Goal: Transaction & Acquisition: Purchase product/service

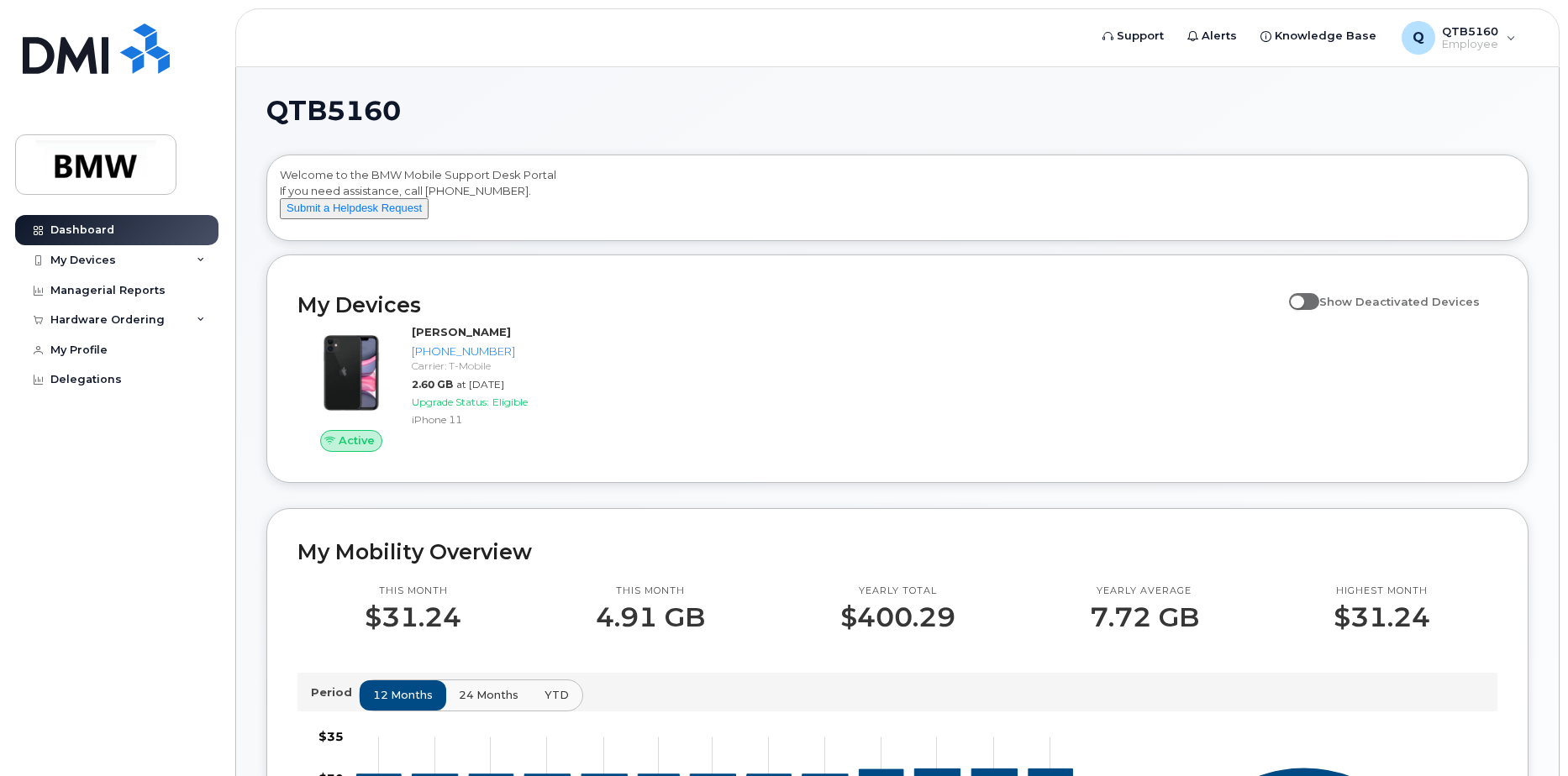
click at [1313, 310] on span at bounding box center [1304, 301] width 30 height 16
click at [1303, 299] on input "Show Deactivated Devices" at bounding box center [1296, 292] width 14 height 14
click at [1320, 310] on span at bounding box center [1304, 301] width 30 height 16
click at [1303, 299] on input "Show Deactivated Devices" at bounding box center [1296, 292] width 14 height 14
checkbox input "false"
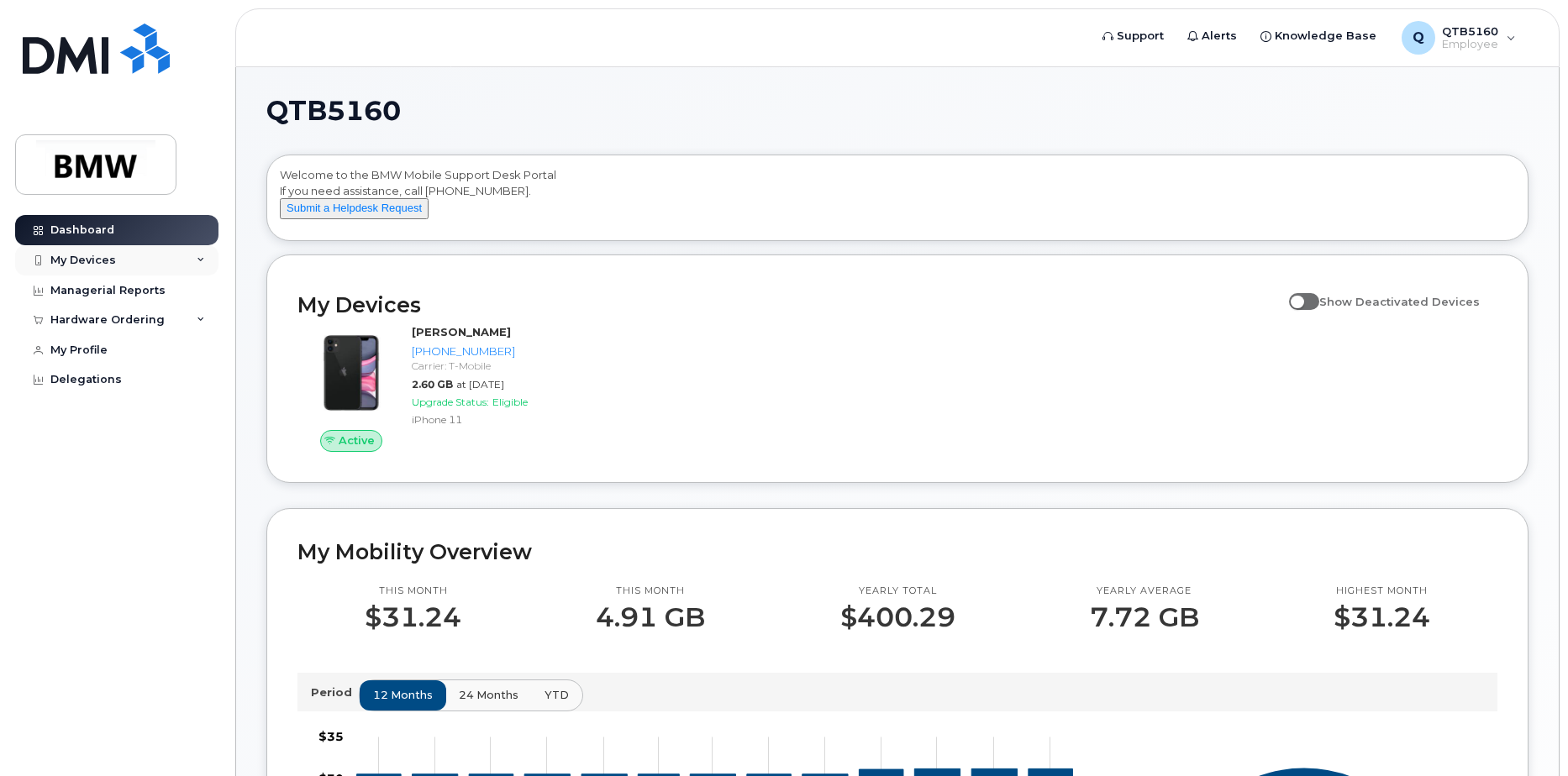
click at [197, 263] on icon at bounding box center [200, 260] width 8 height 8
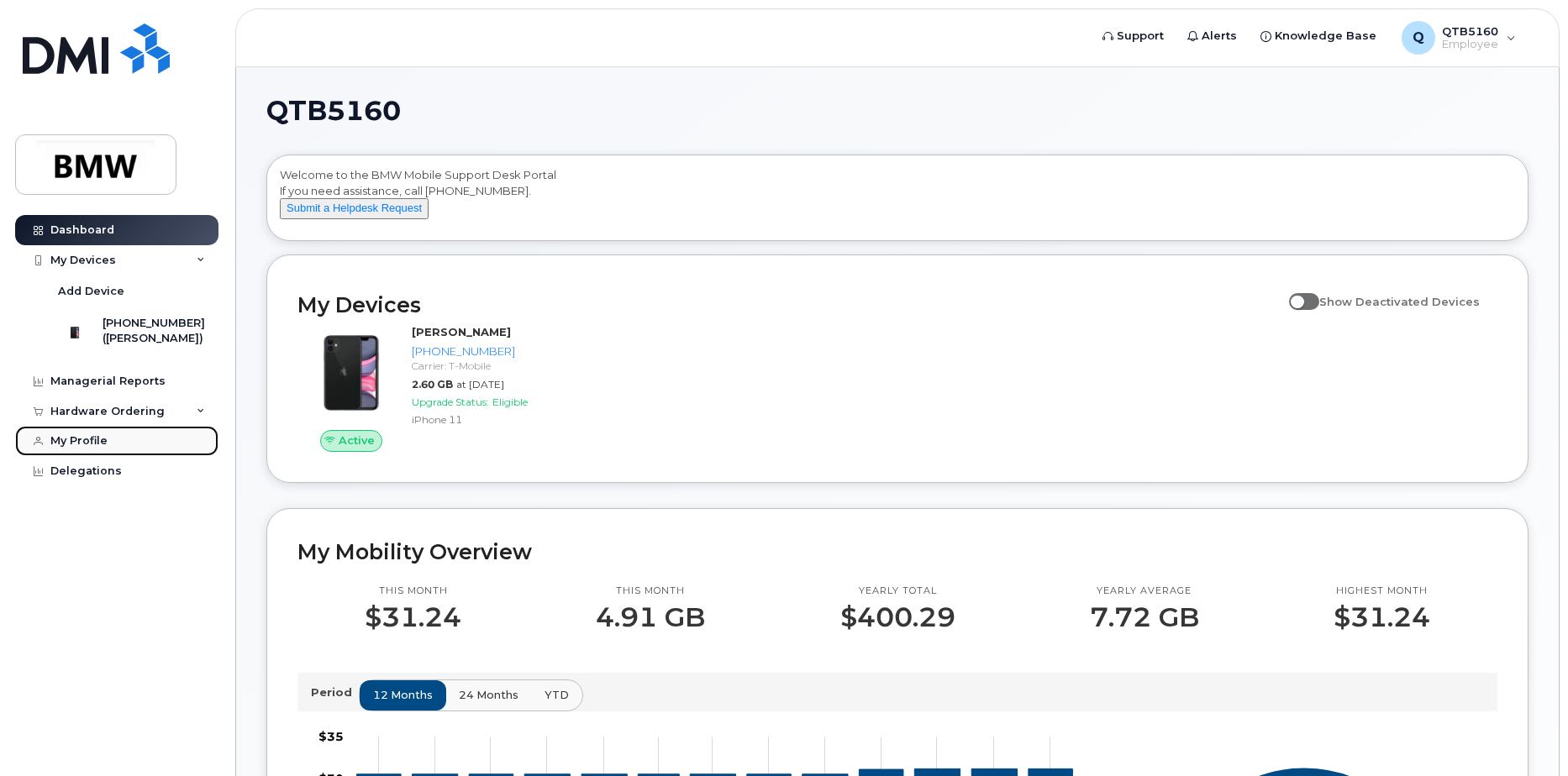
click at [120, 456] on link "My Profile" at bounding box center [117, 440] width 204 height 30
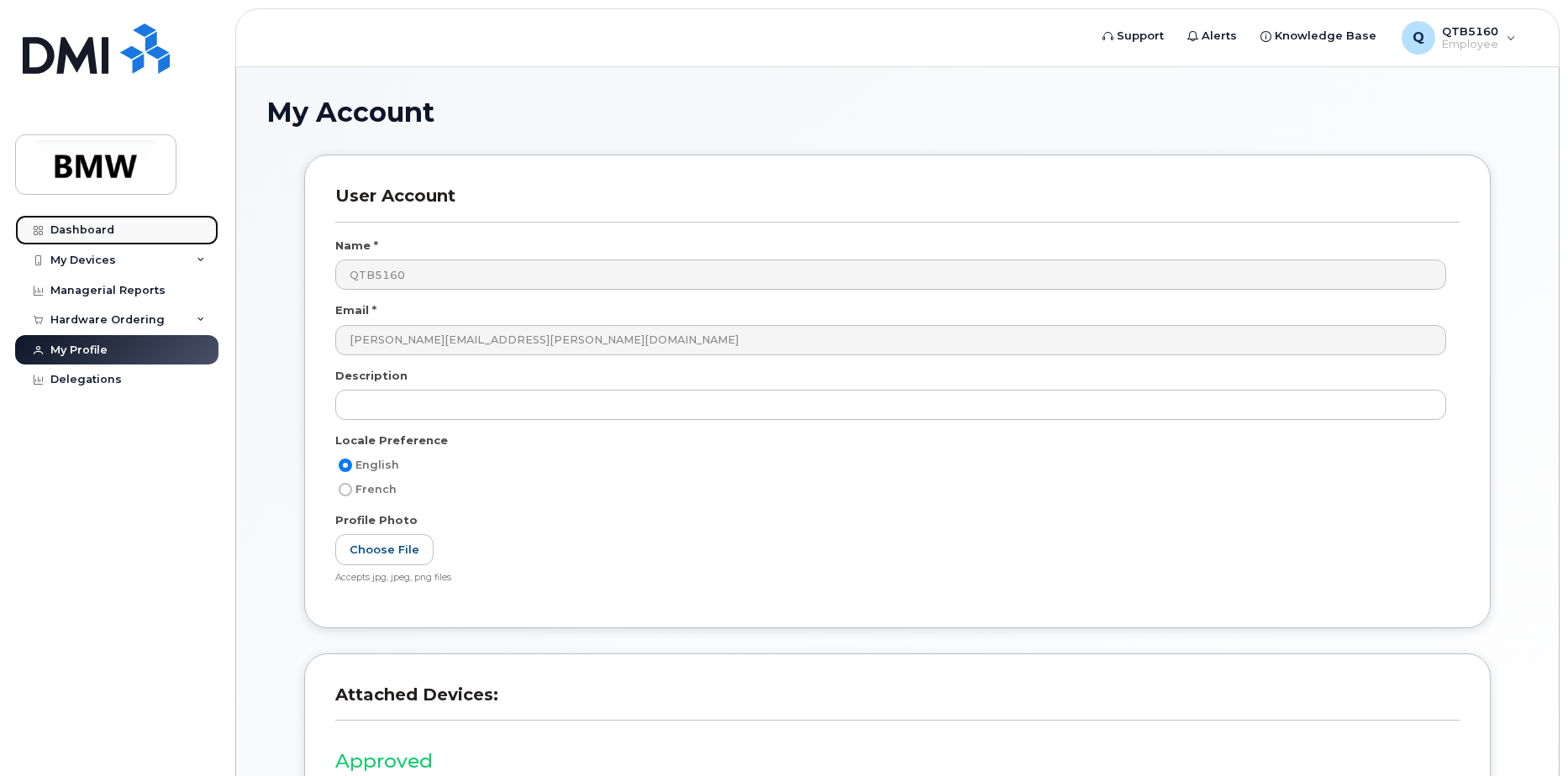
click at [95, 228] on div "Dashboard" at bounding box center [82, 230] width 64 height 14
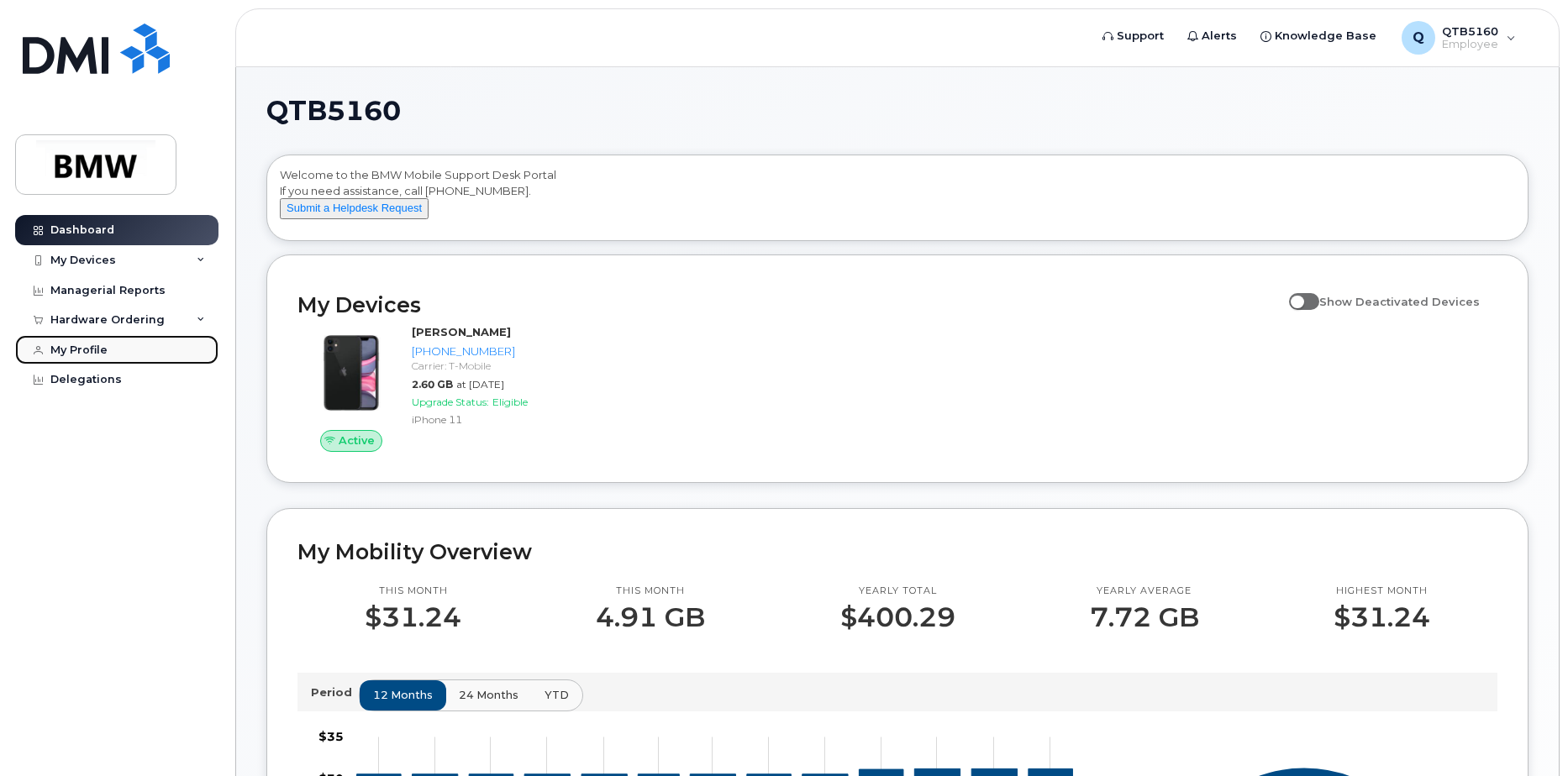
click at [84, 352] on div "My Profile" at bounding box center [78, 350] width 57 height 14
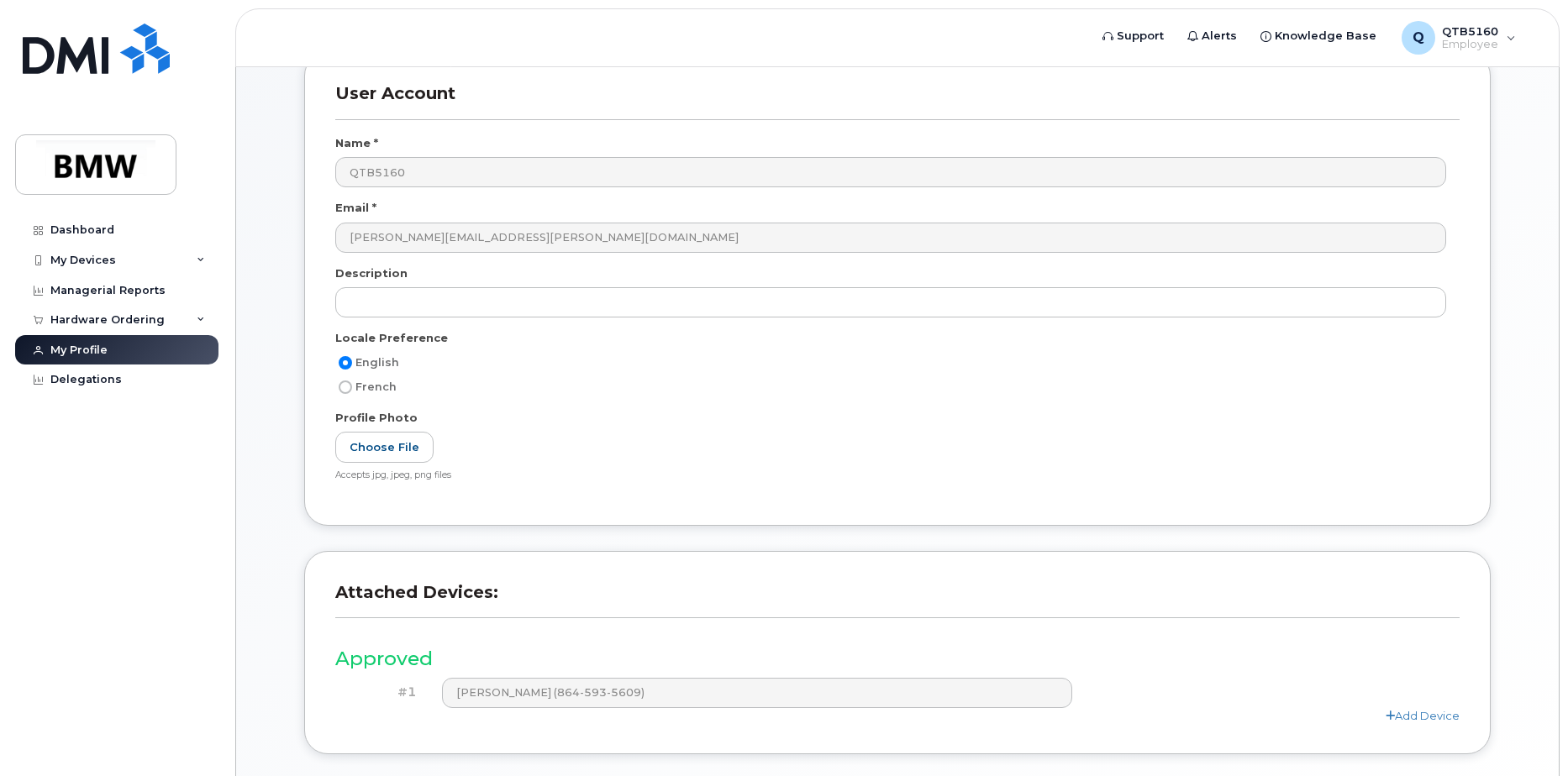
scroll to position [222, 0]
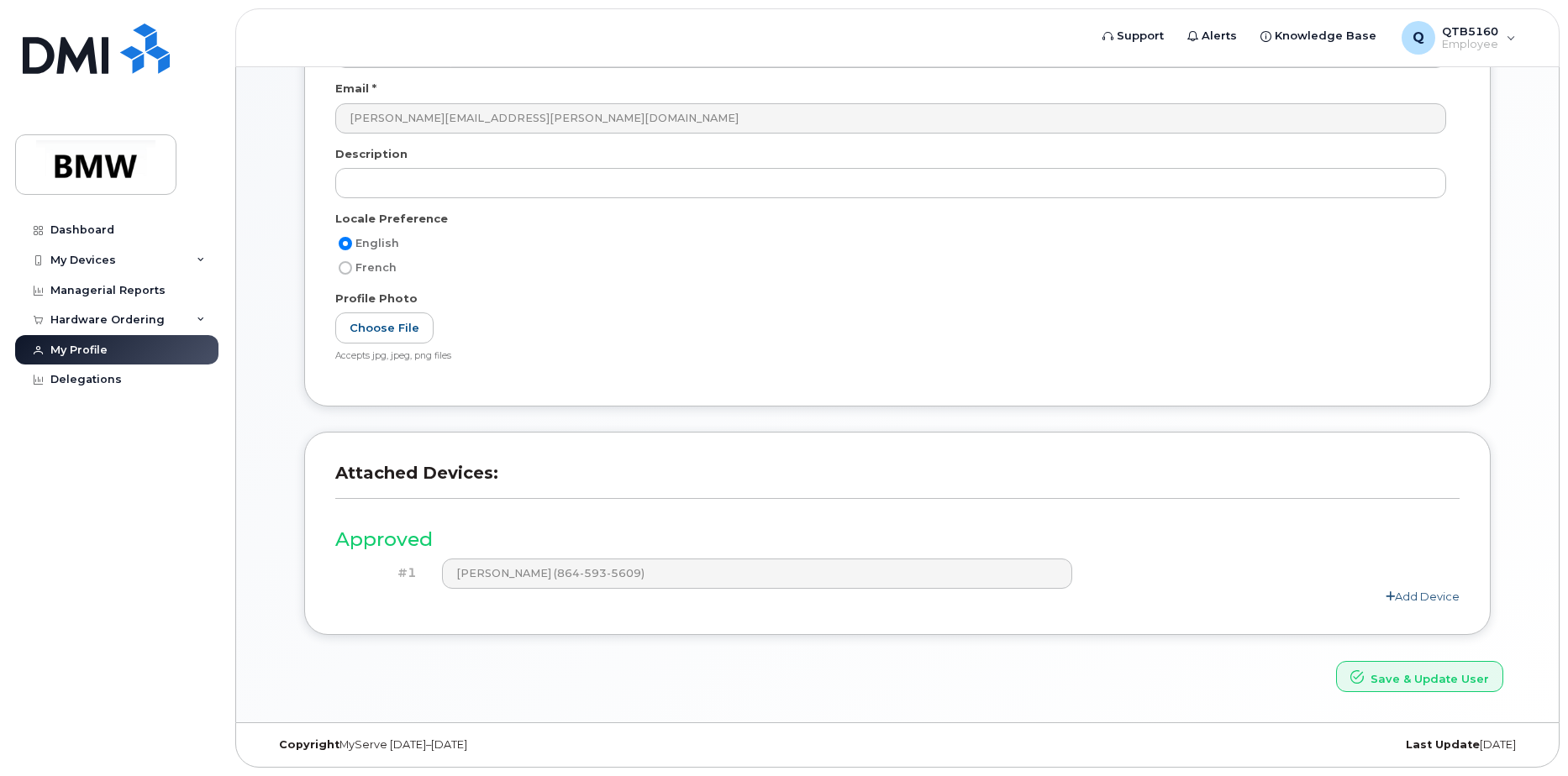
click at [1407, 598] on link "Add Device" at bounding box center [1422, 596] width 74 height 14
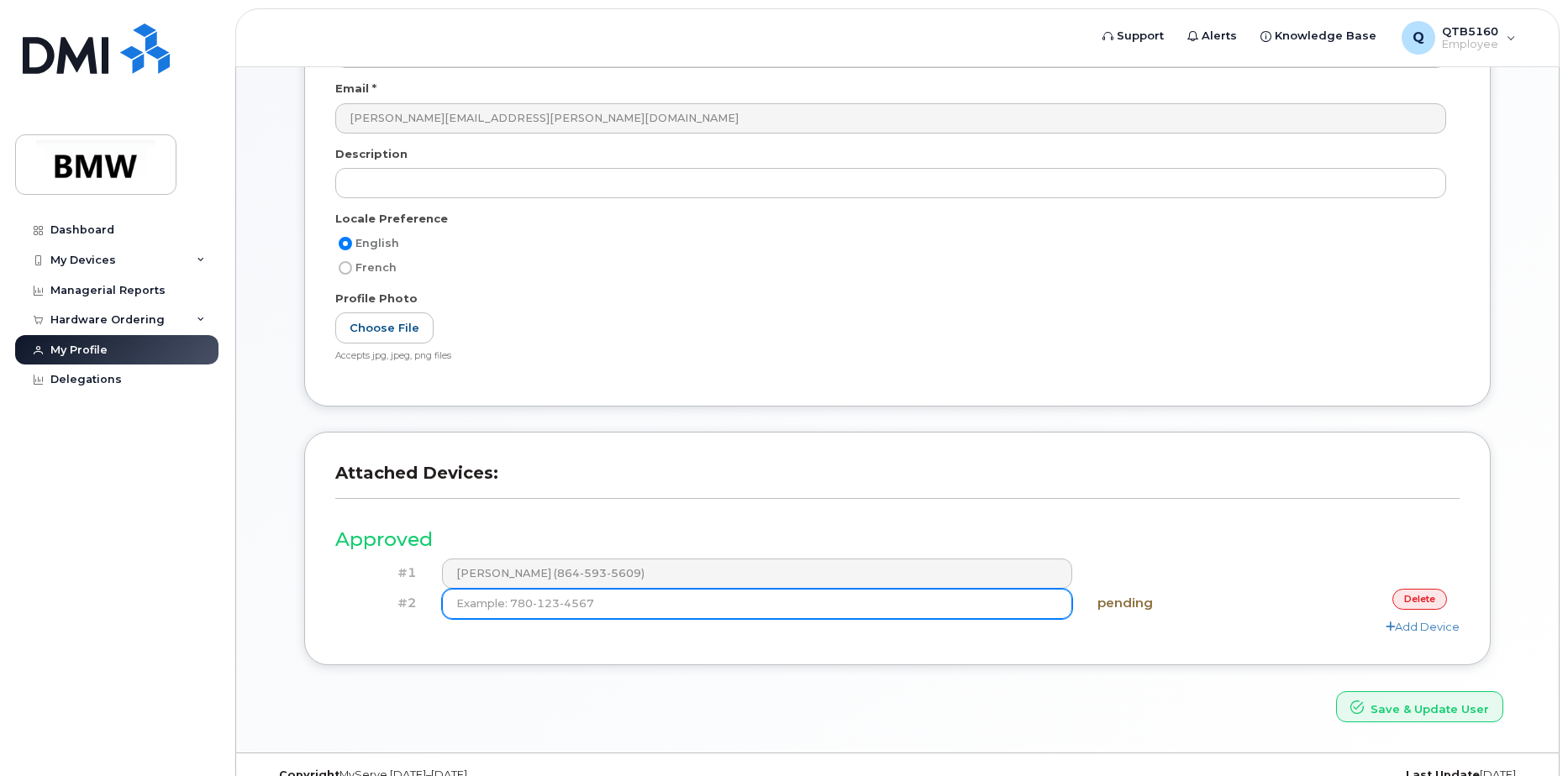
click at [955, 600] on input at bounding box center [758, 603] width 632 height 30
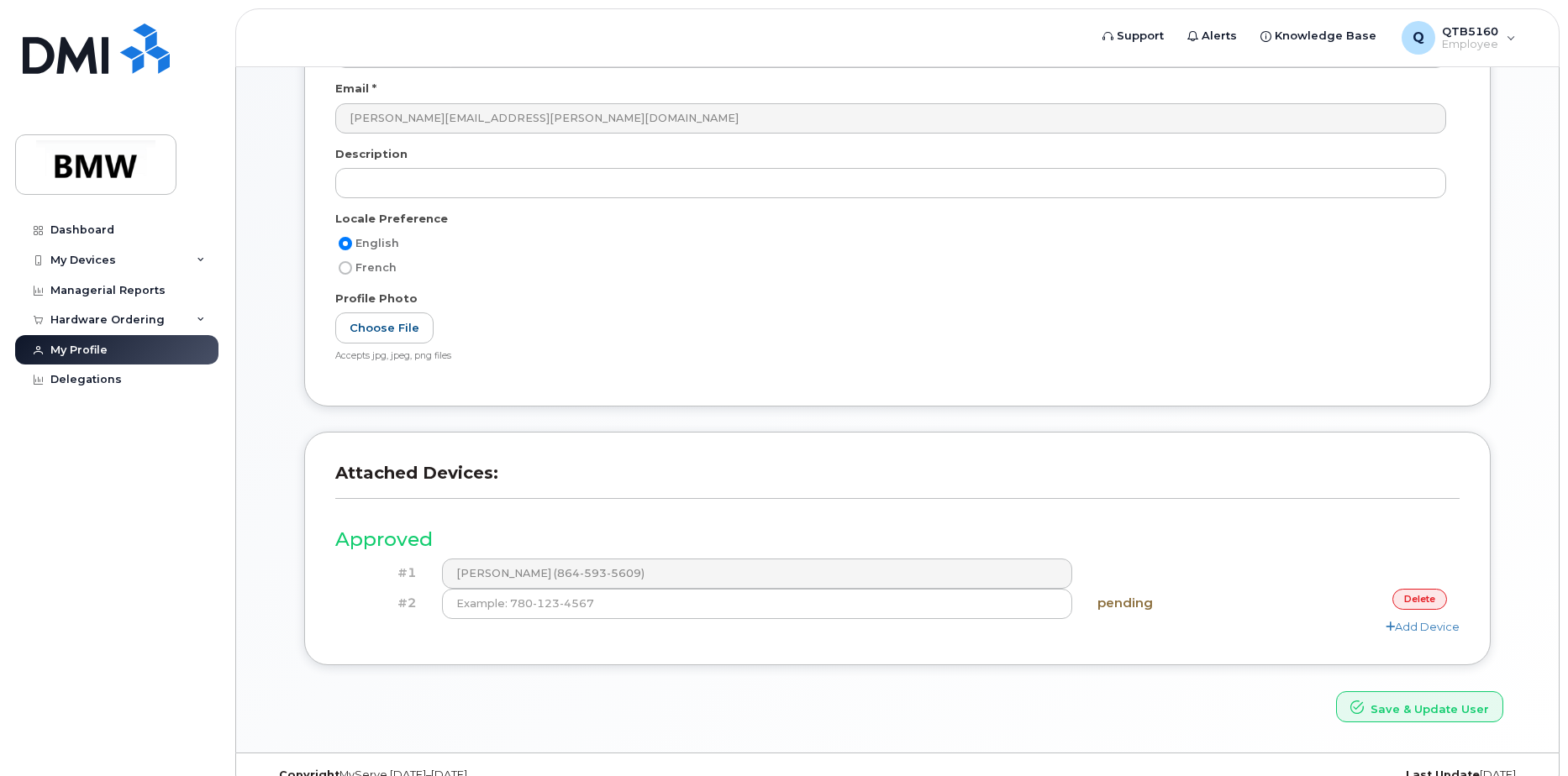
click at [1398, 593] on link "delete" at bounding box center [1420, 599] width 55 height 21
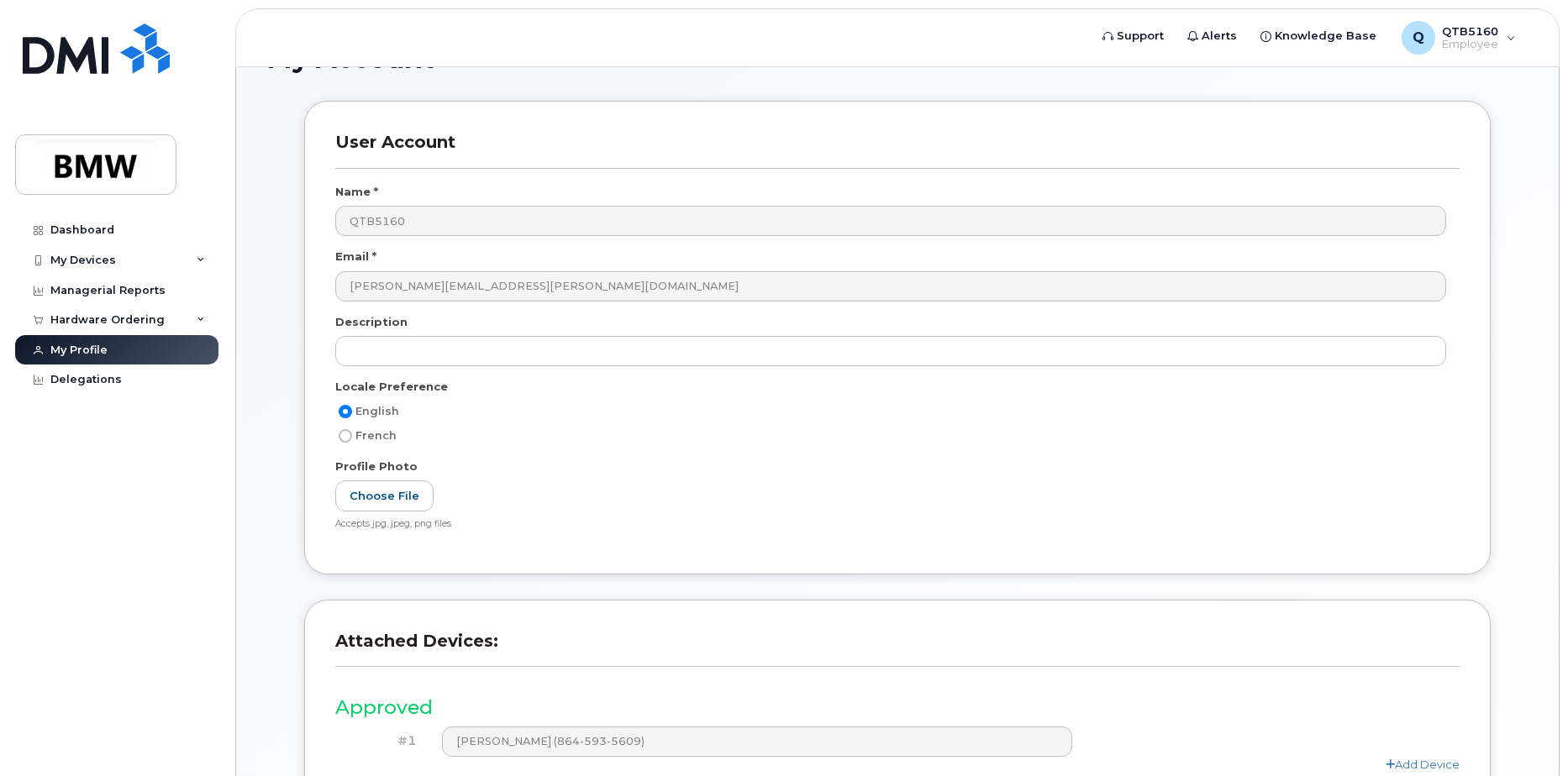
scroll to position [0, 0]
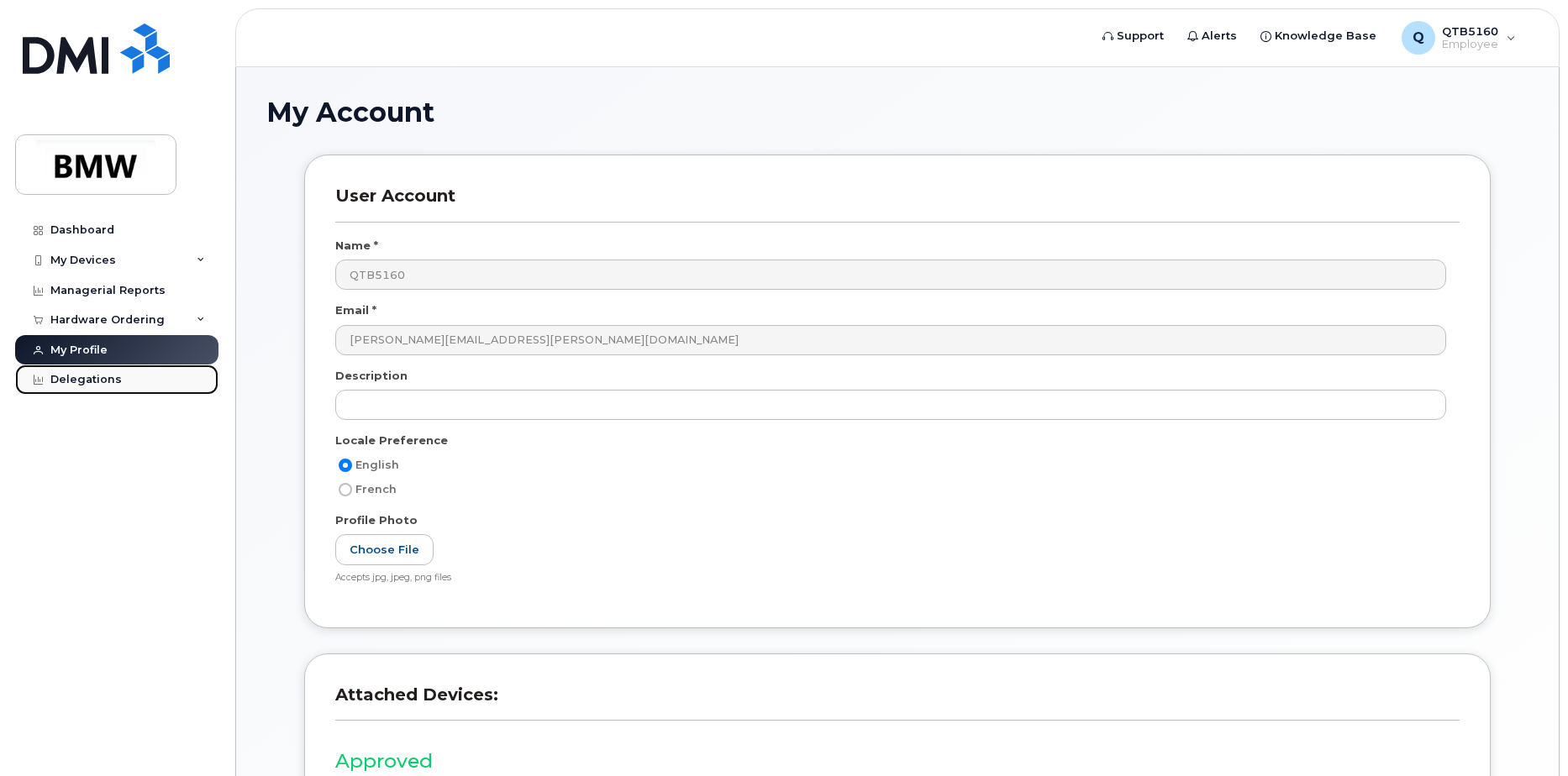
drag, startPoint x: 91, startPoint y: 378, endPoint x: 105, endPoint y: 378, distance: 14.0
click at [91, 378] on div "Delegations" at bounding box center [86, 379] width 72 height 14
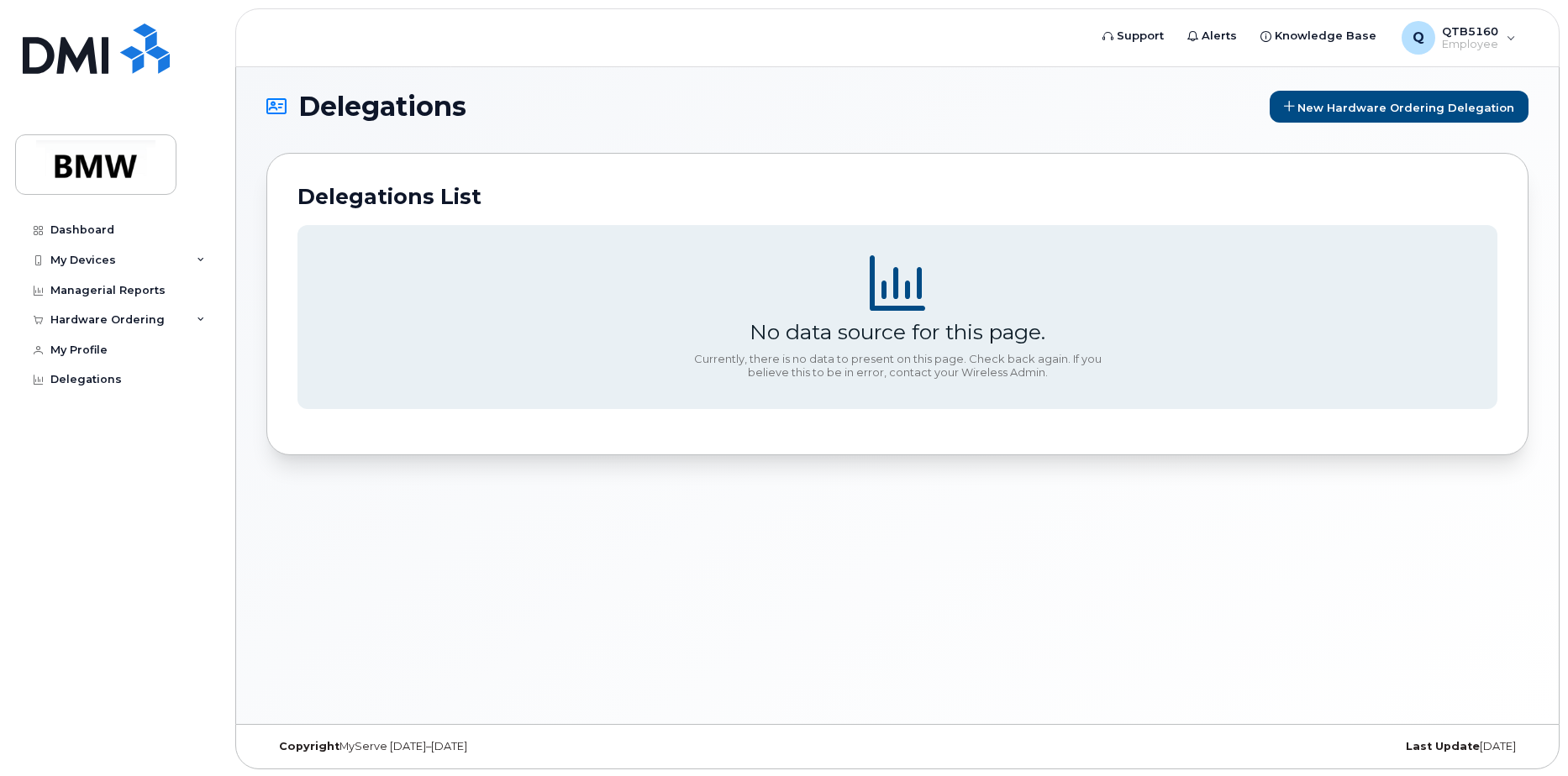
scroll to position [8, 0]
click at [98, 265] on div "My Devices" at bounding box center [83, 260] width 66 height 14
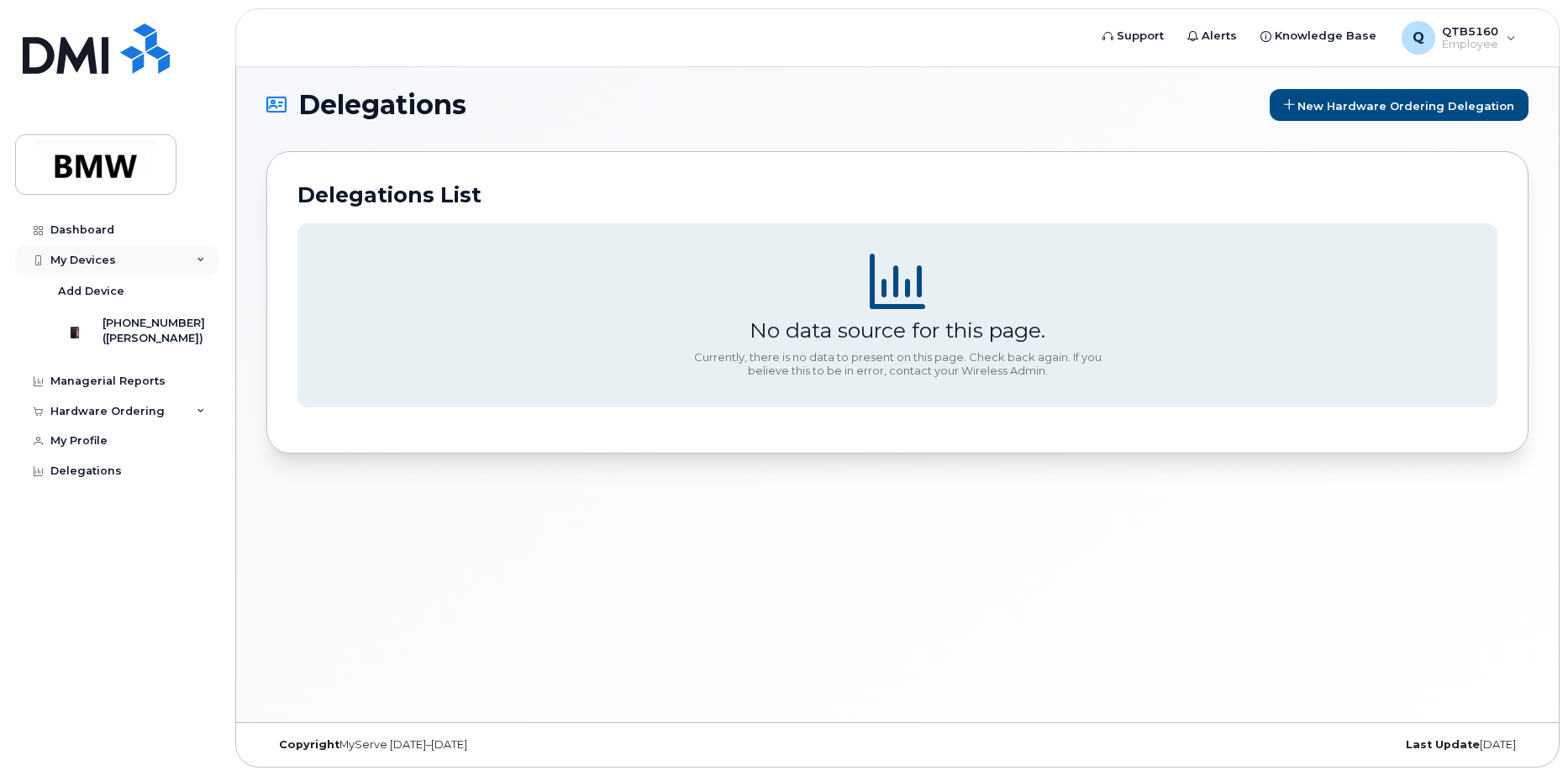
click at [197, 262] on icon at bounding box center [200, 260] width 8 height 8
click at [91, 258] on div "My Devices" at bounding box center [83, 260] width 66 height 14
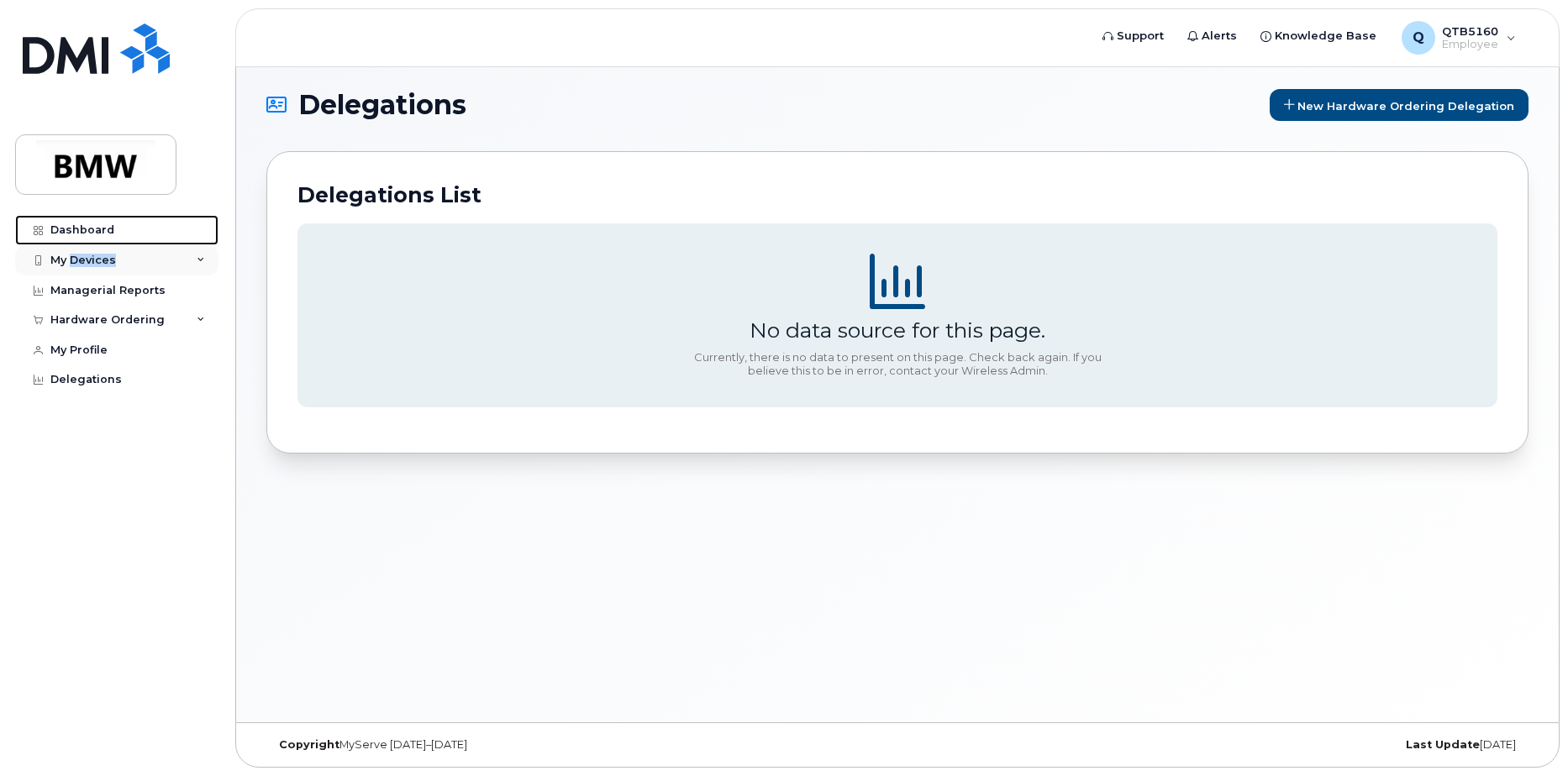
drag, startPoint x: 91, startPoint y: 258, endPoint x: 116, endPoint y: 246, distance: 27.7
click at [78, 226] on div "Dashboard" at bounding box center [82, 230] width 64 height 14
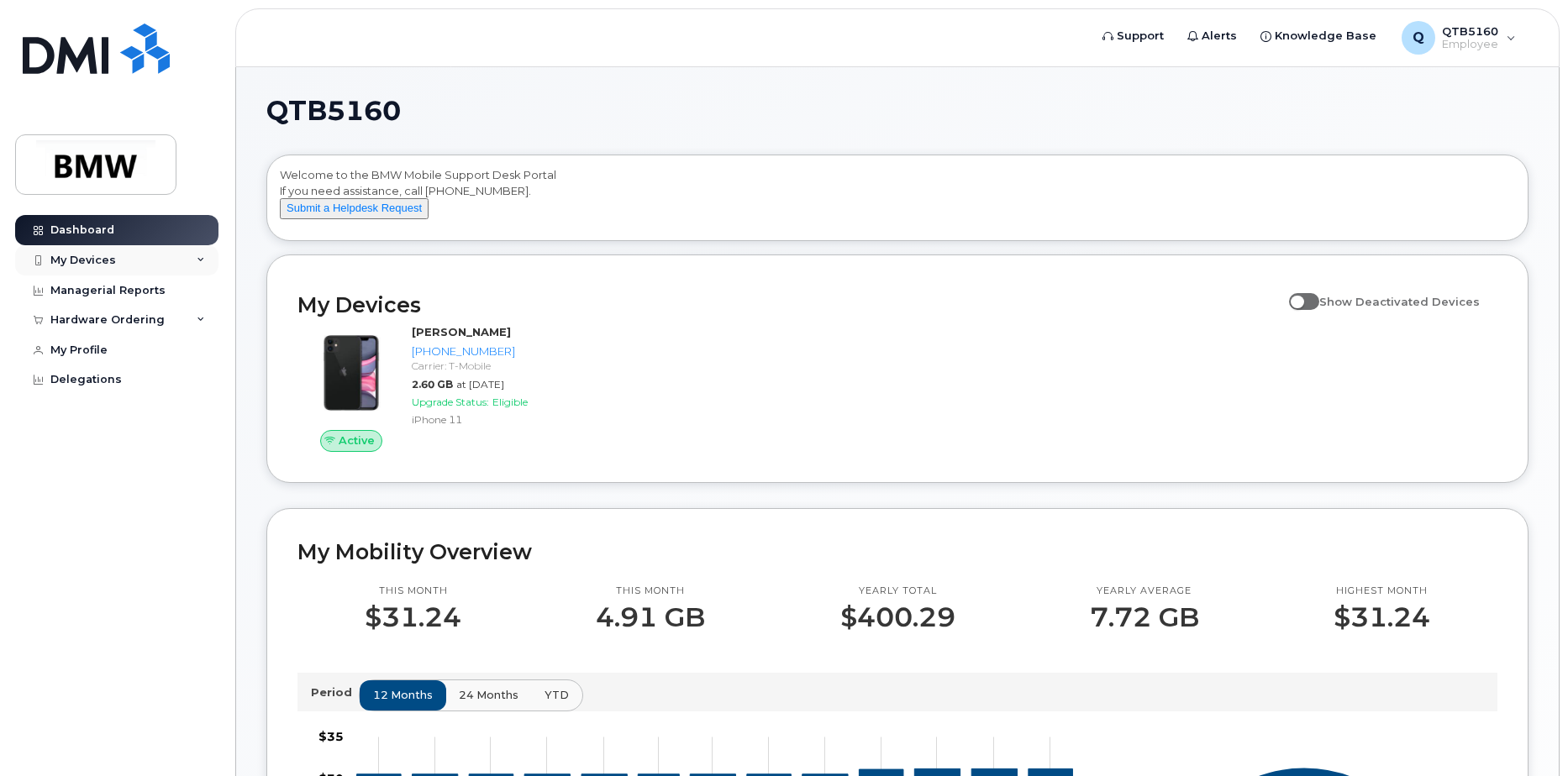
click at [96, 259] on div "My Devices" at bounding box center [83, 260] width 66 height 14
click at [81, 256] on div "My Devices" at bounding box center [83, 260] width 66 height 14
click at [80, 263] on div "My Devices" at bounding box center [83, 260] width 66 height 14
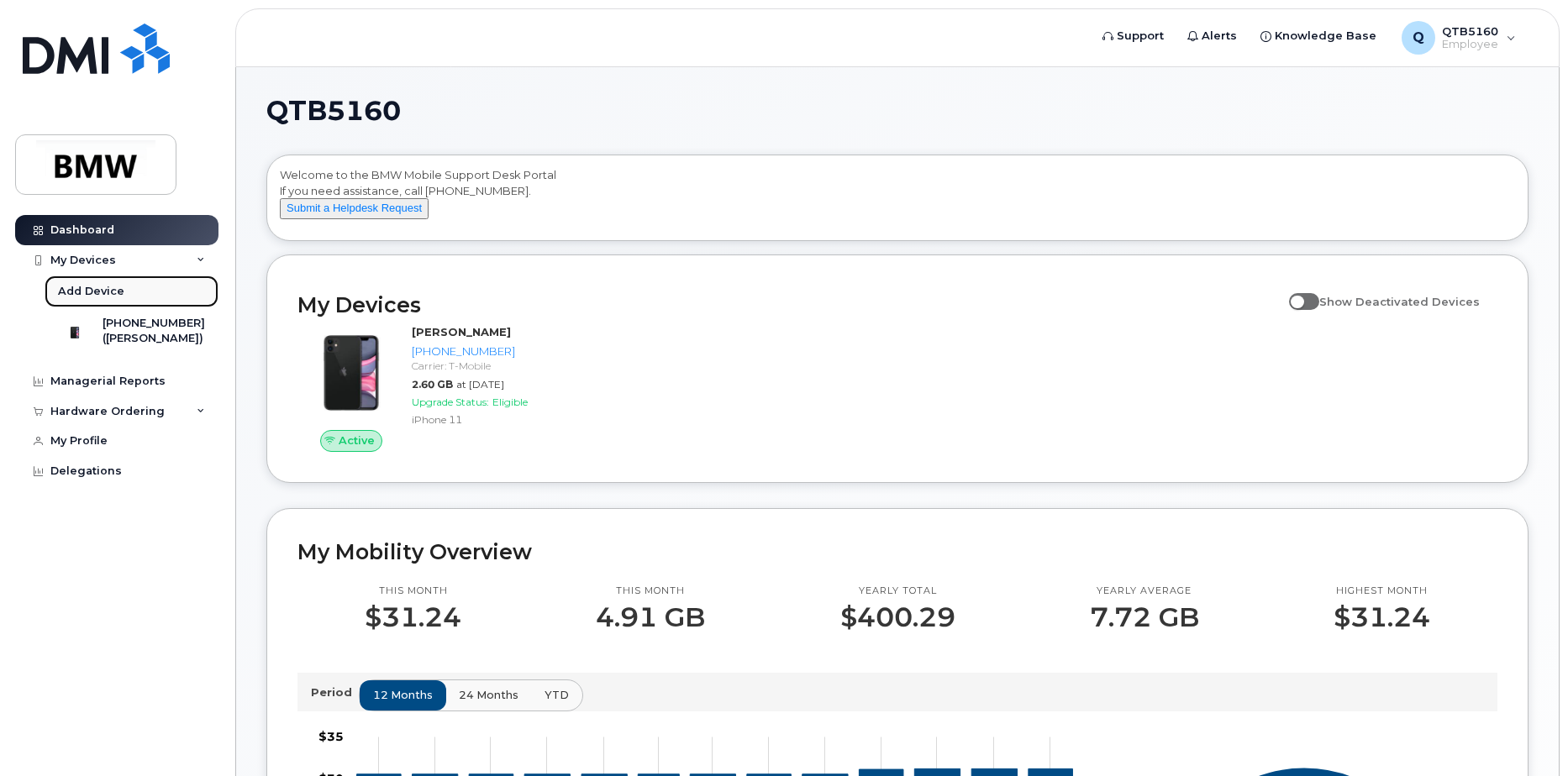
click at [88, 291] on div "Add Device" at bounding box center [91, 291] width 66 height 15
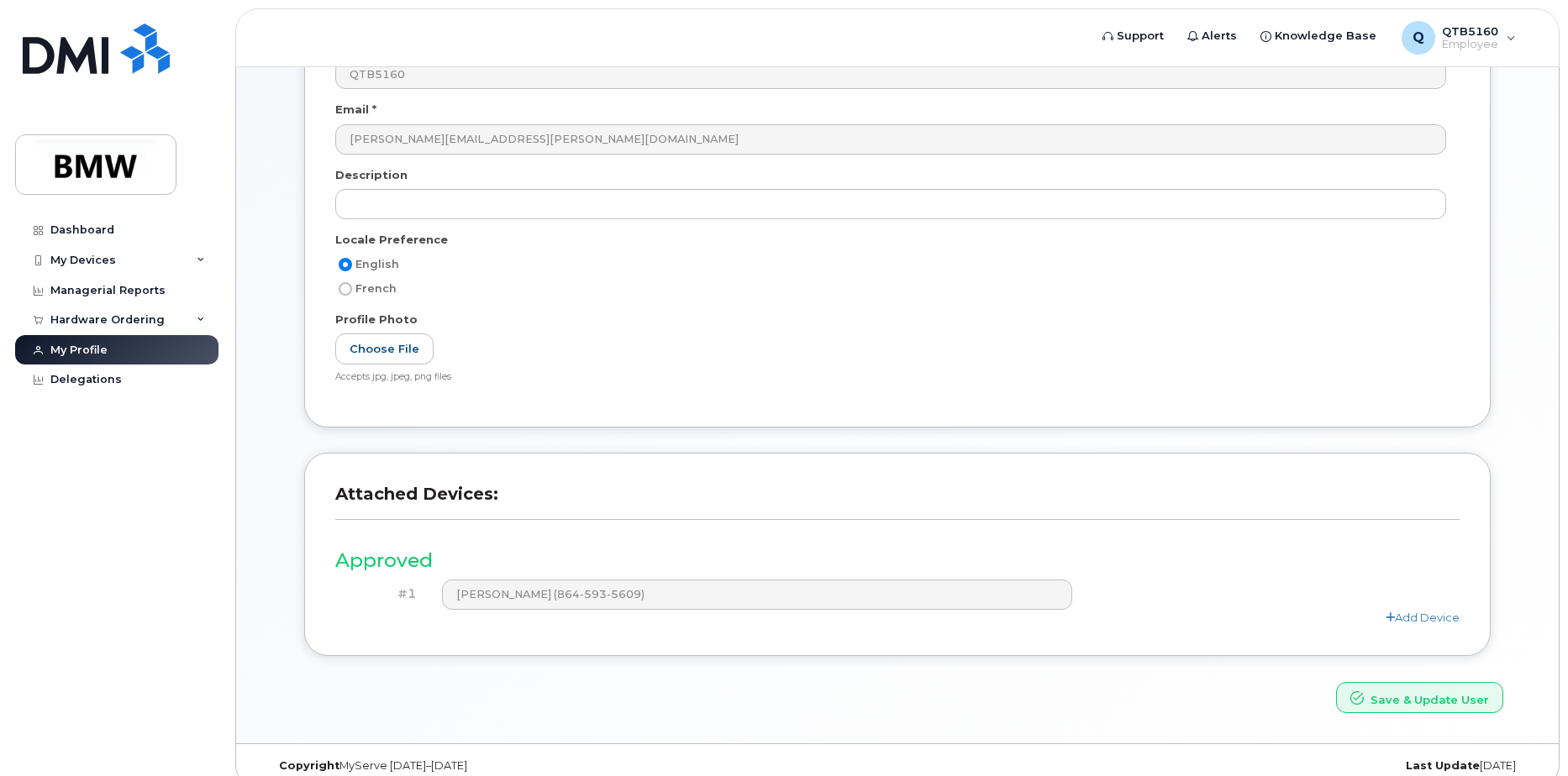
scroll to position [222, 0]
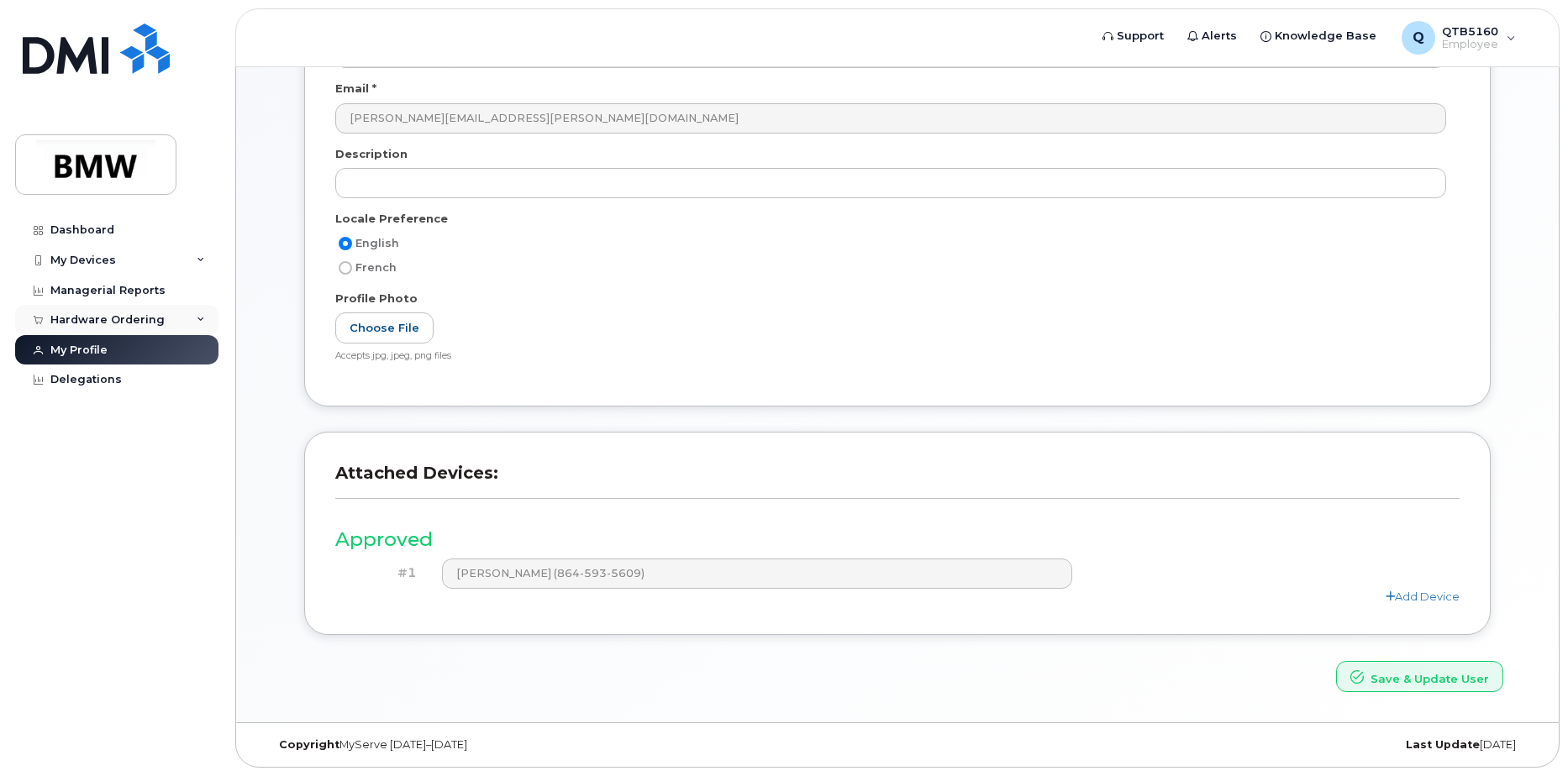
click at [89, 312] on div "Hardware Ordering" at bounding box center [117, 319] width 204 height 30
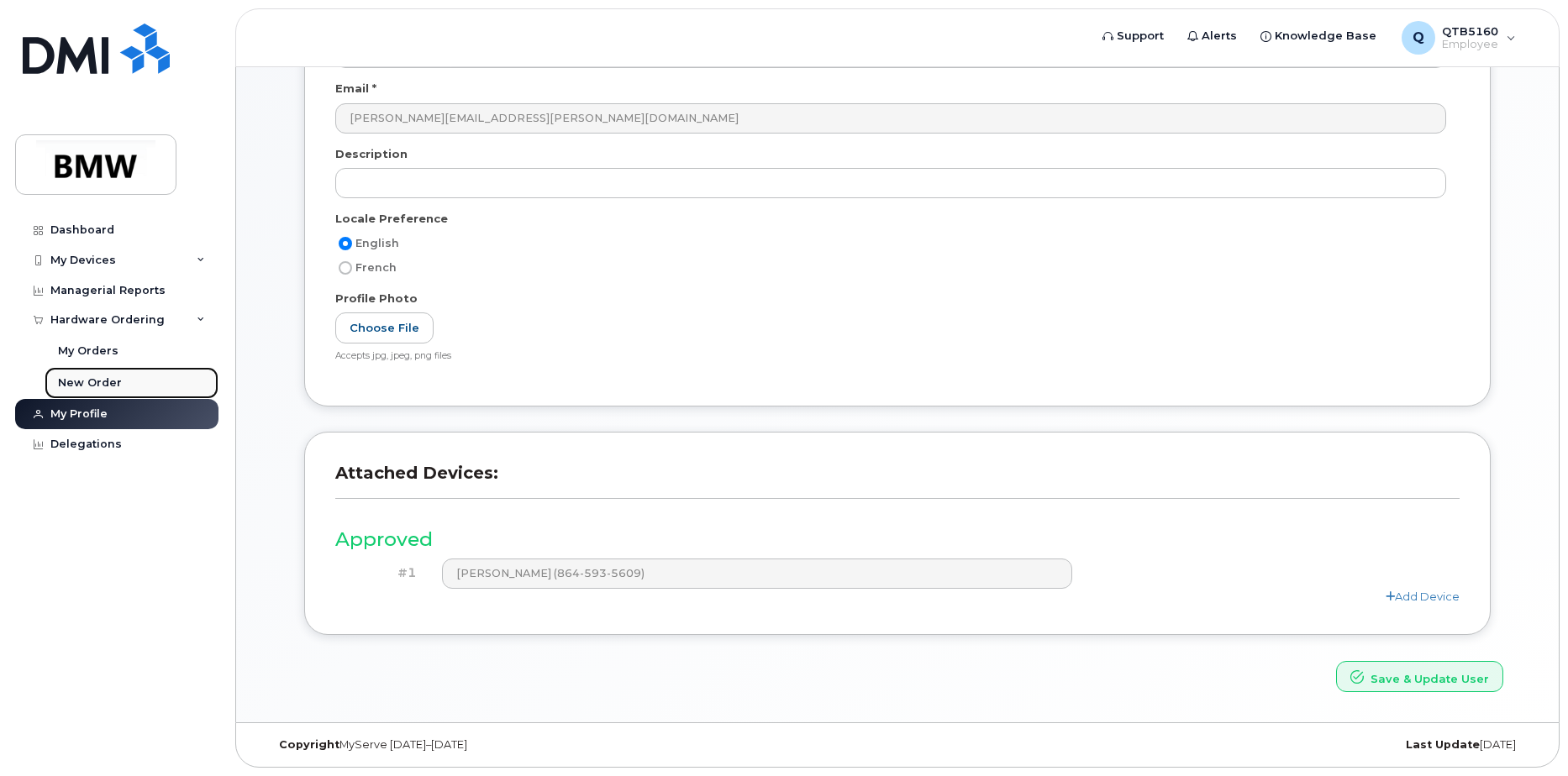
click at [106, 386] on div "New Order" at bounding box center [90, 383] width 64 height 15
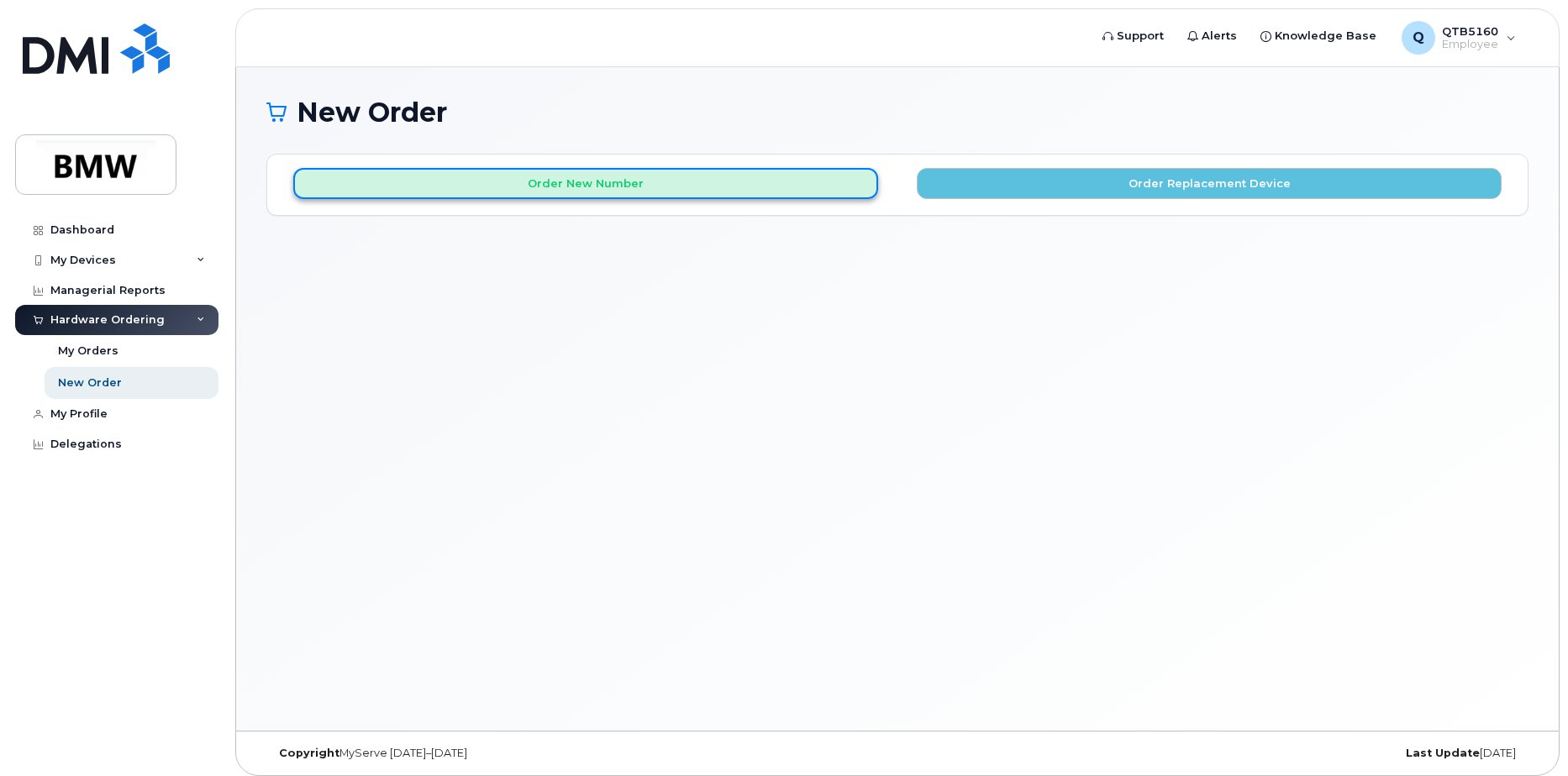
click at [683, 183] on button "Order New Number" at bounding box center [585, 184] width 585 height 31
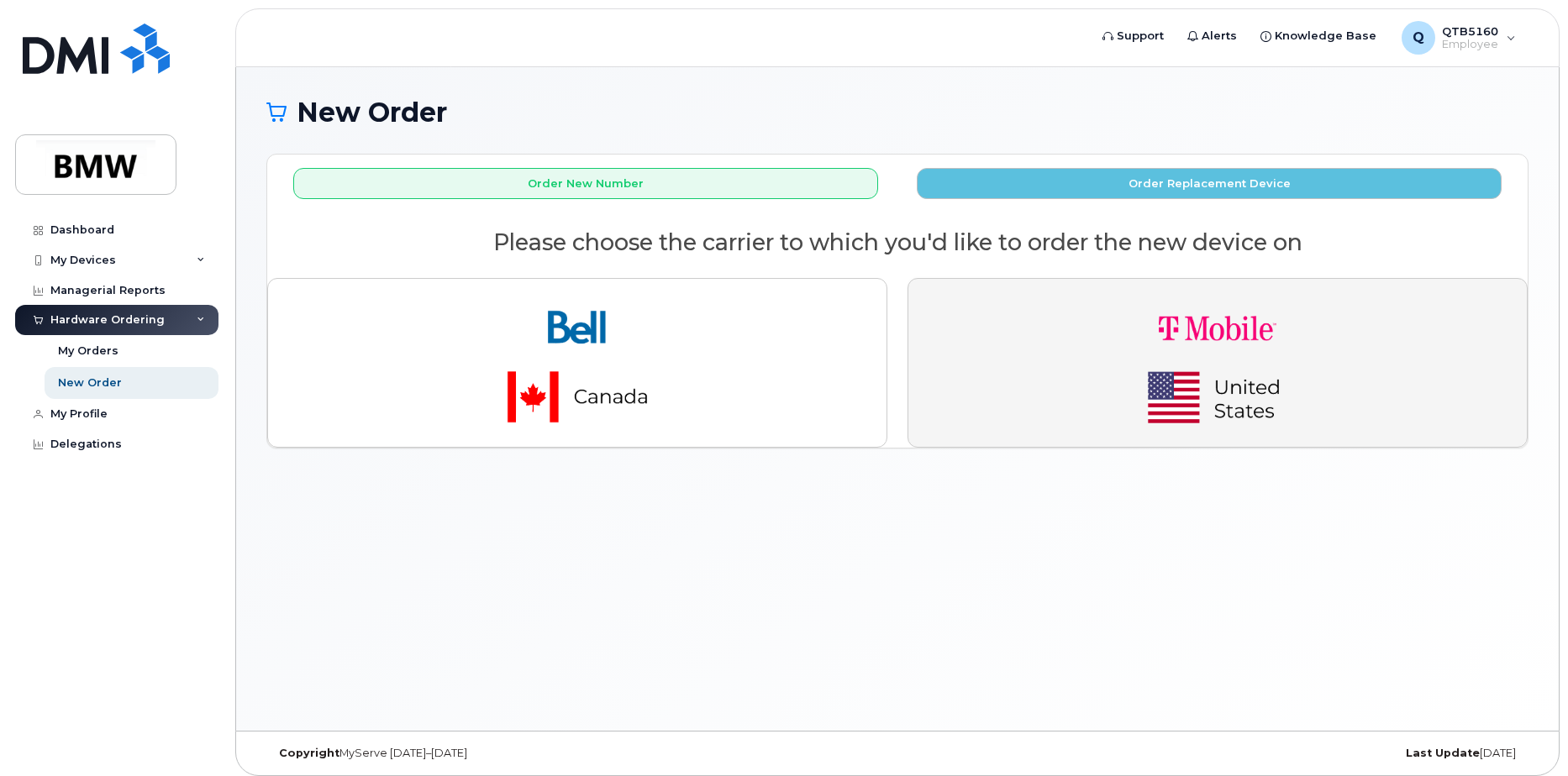
click at [1238, 328] on img "button" at bounding box center [1218, 362] width 236 height 141
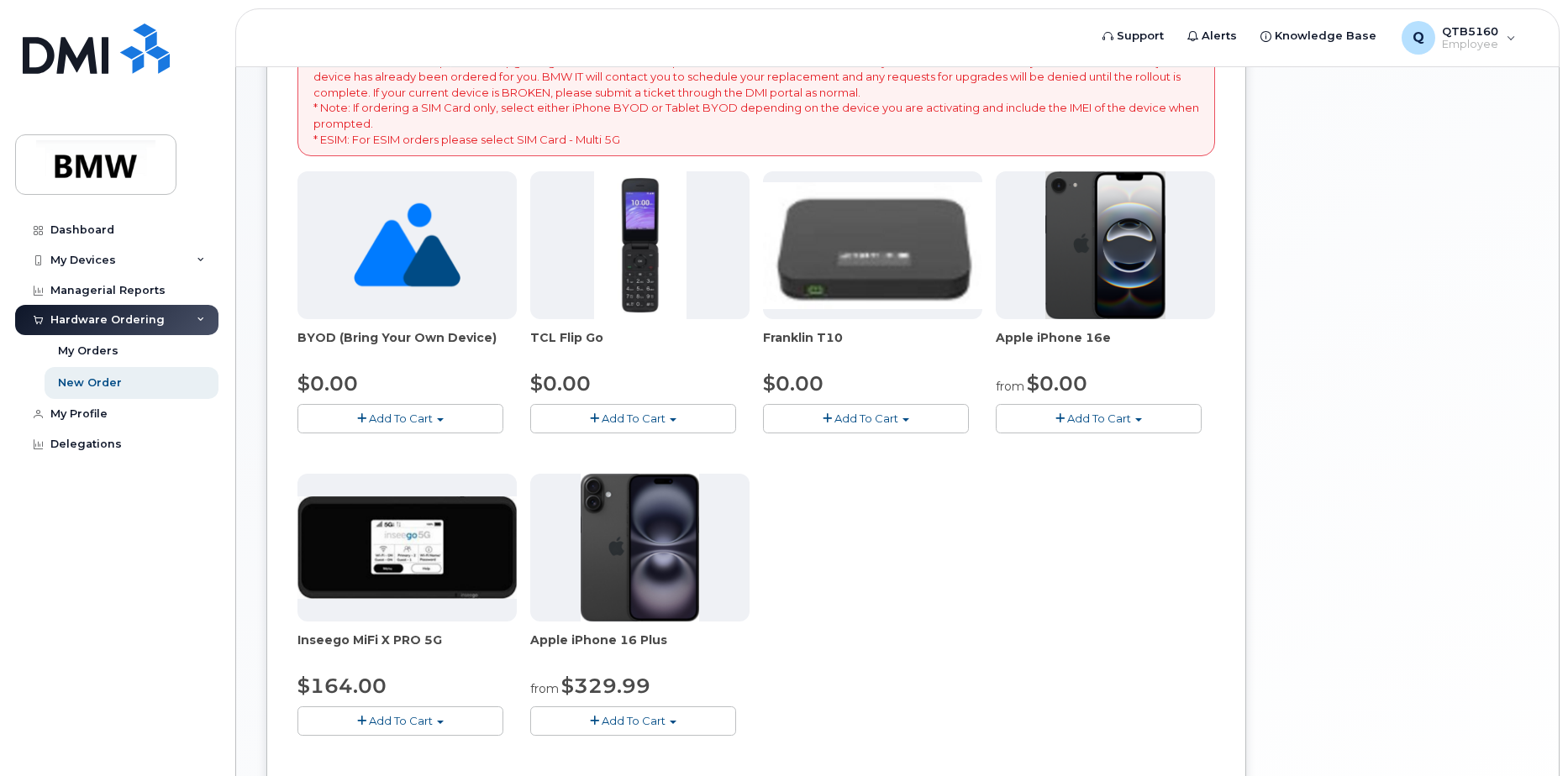
scroll to position [252, 0]
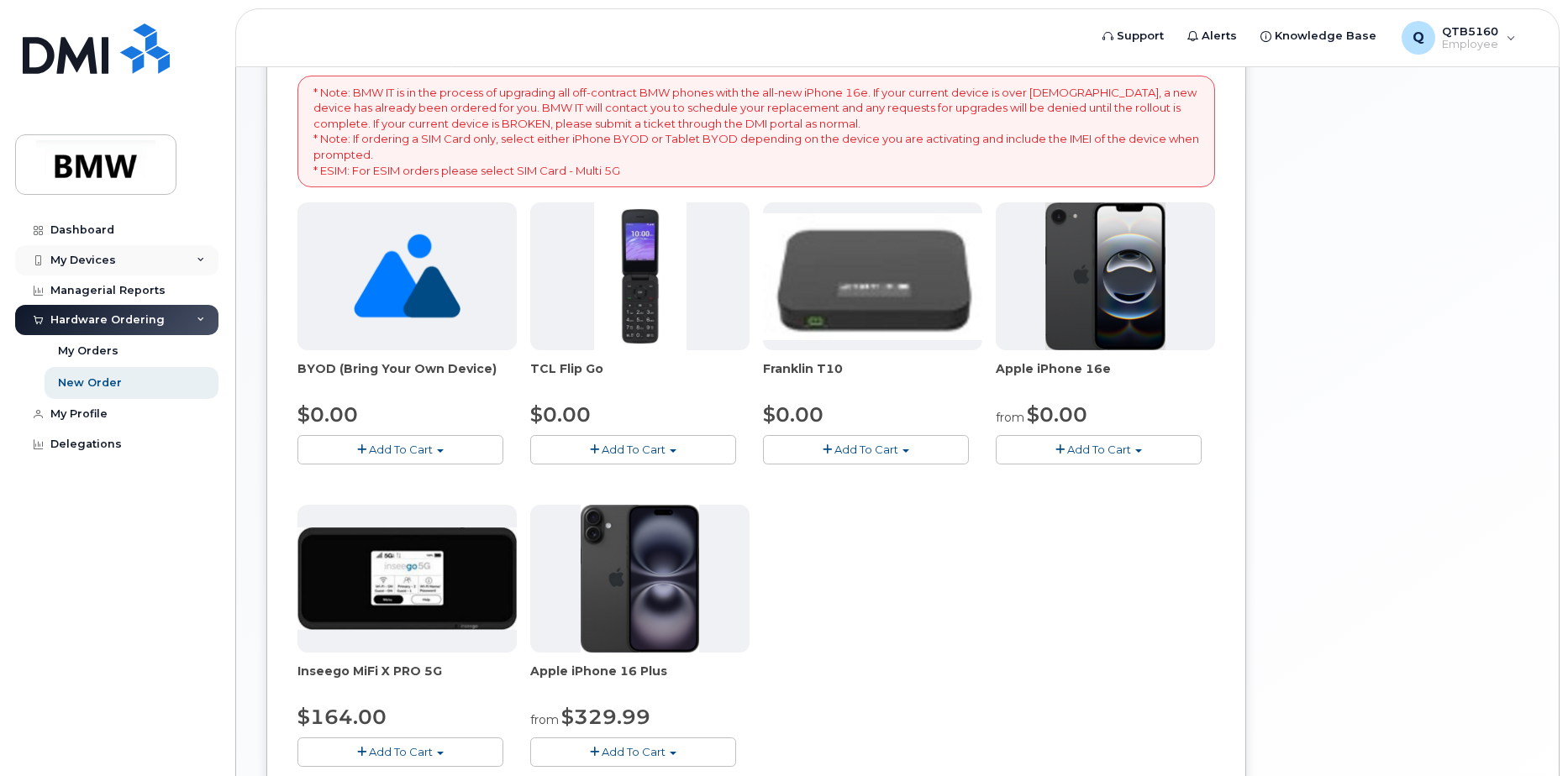
click at [116, 257] on div "My Devices" at bounding box center [117, 260] width 204 height 30
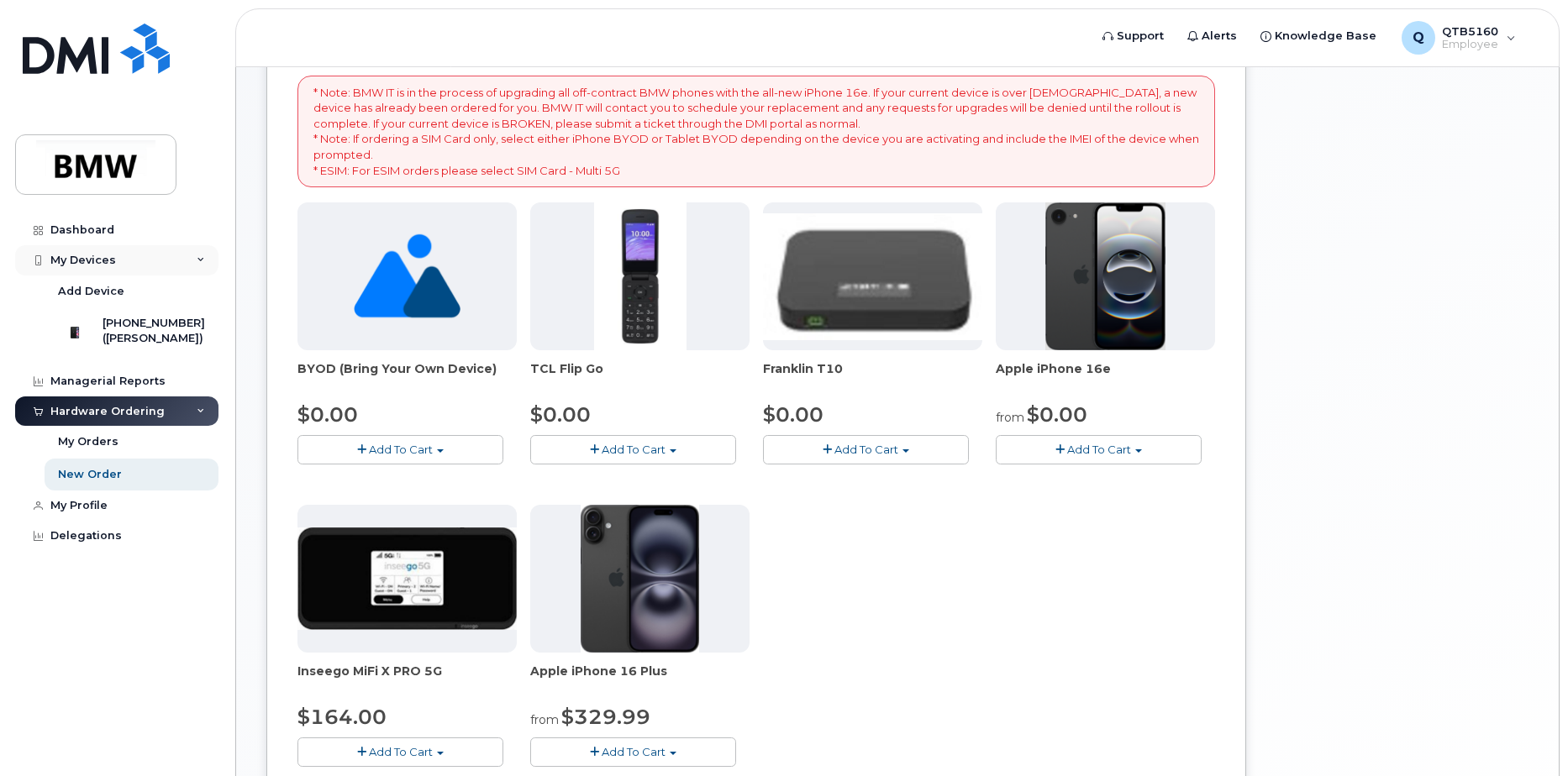
click at [197, 257] on icon at bounding box center [200, 260] width 8 height 8
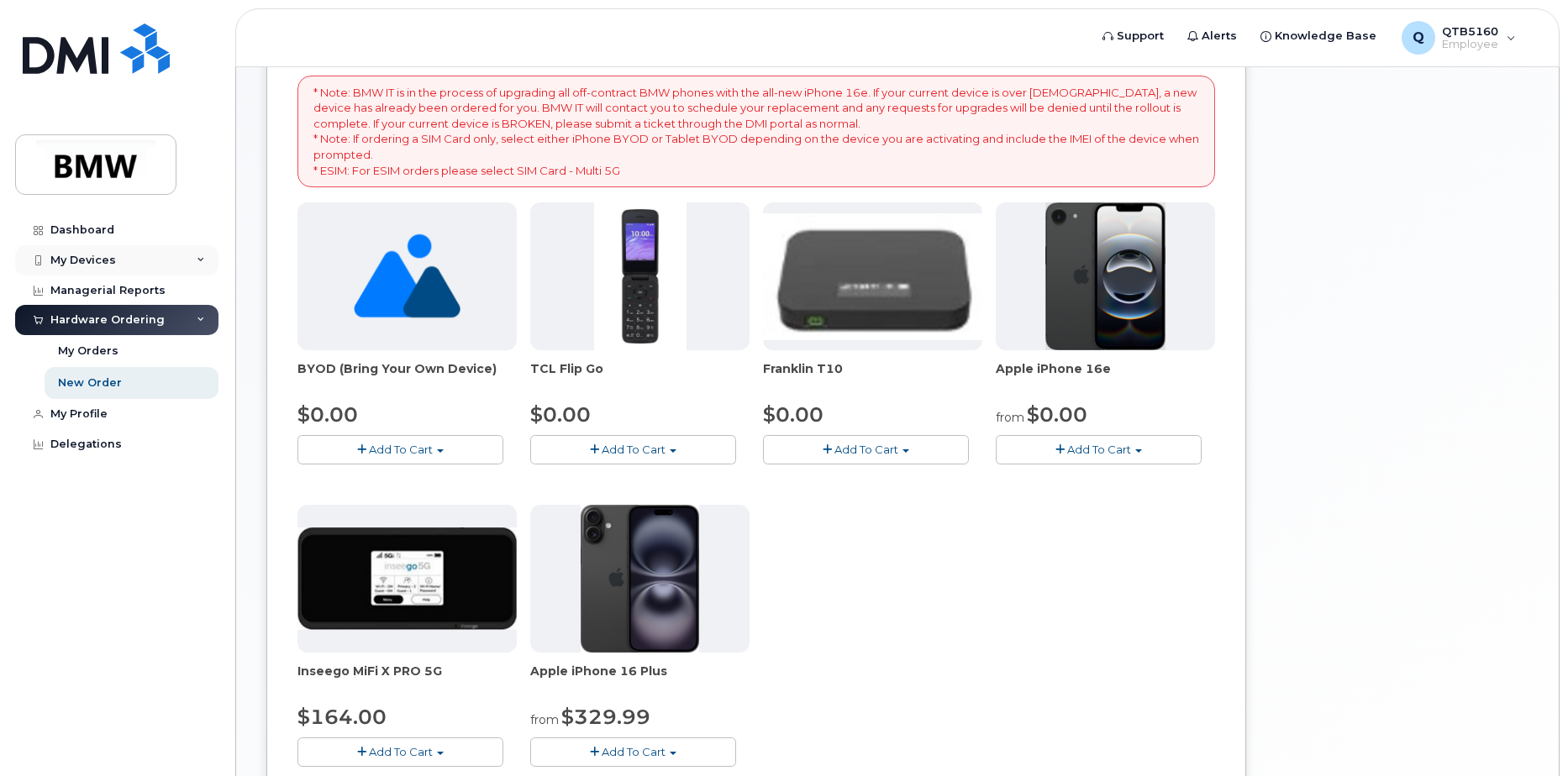
click at [191, 253] on div "My Devices" at bounding box center [117, 260] width 204 height 30
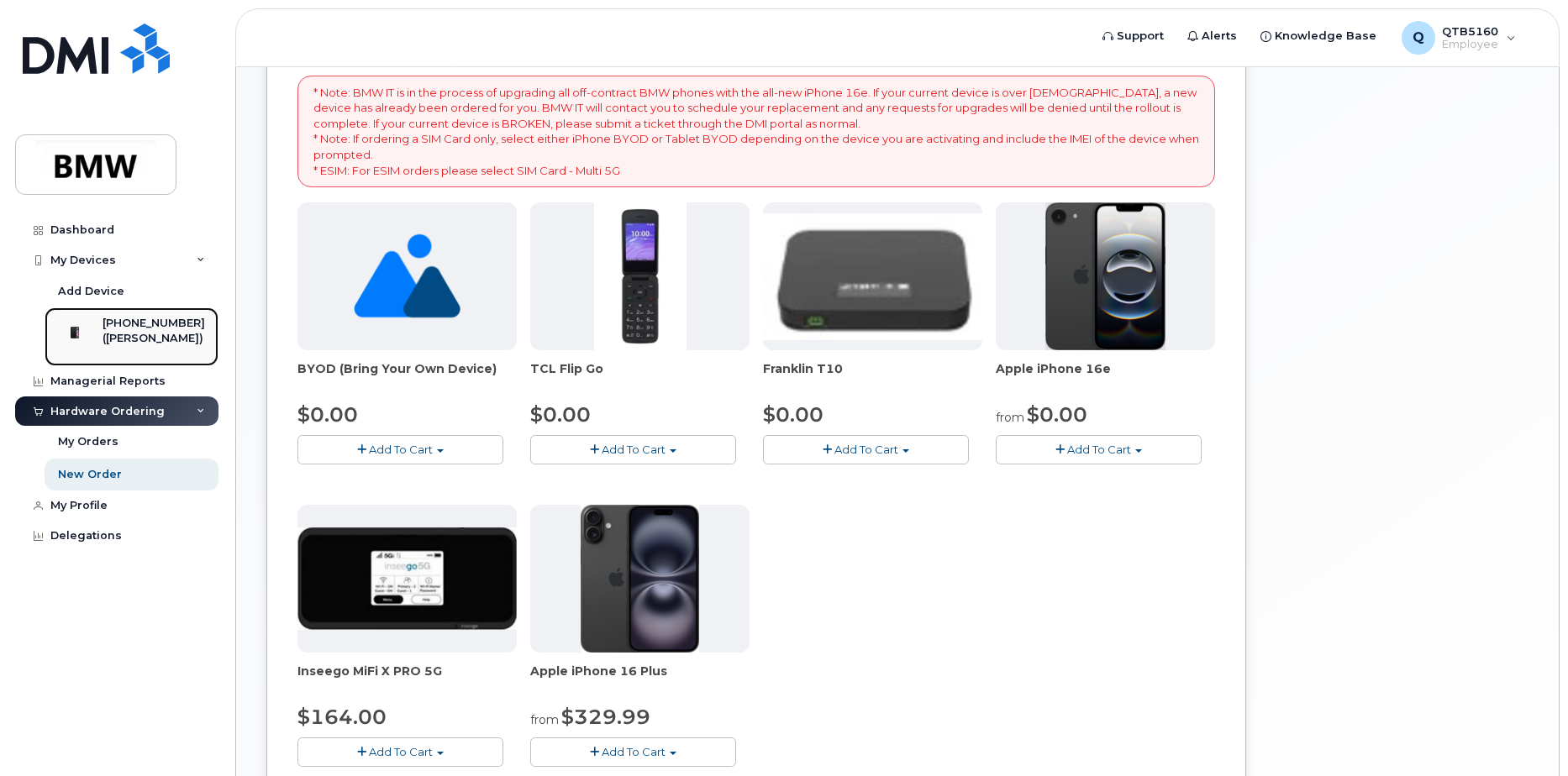
click at [96, 329] on div at bounding box center [75, 332] width 44 height 34
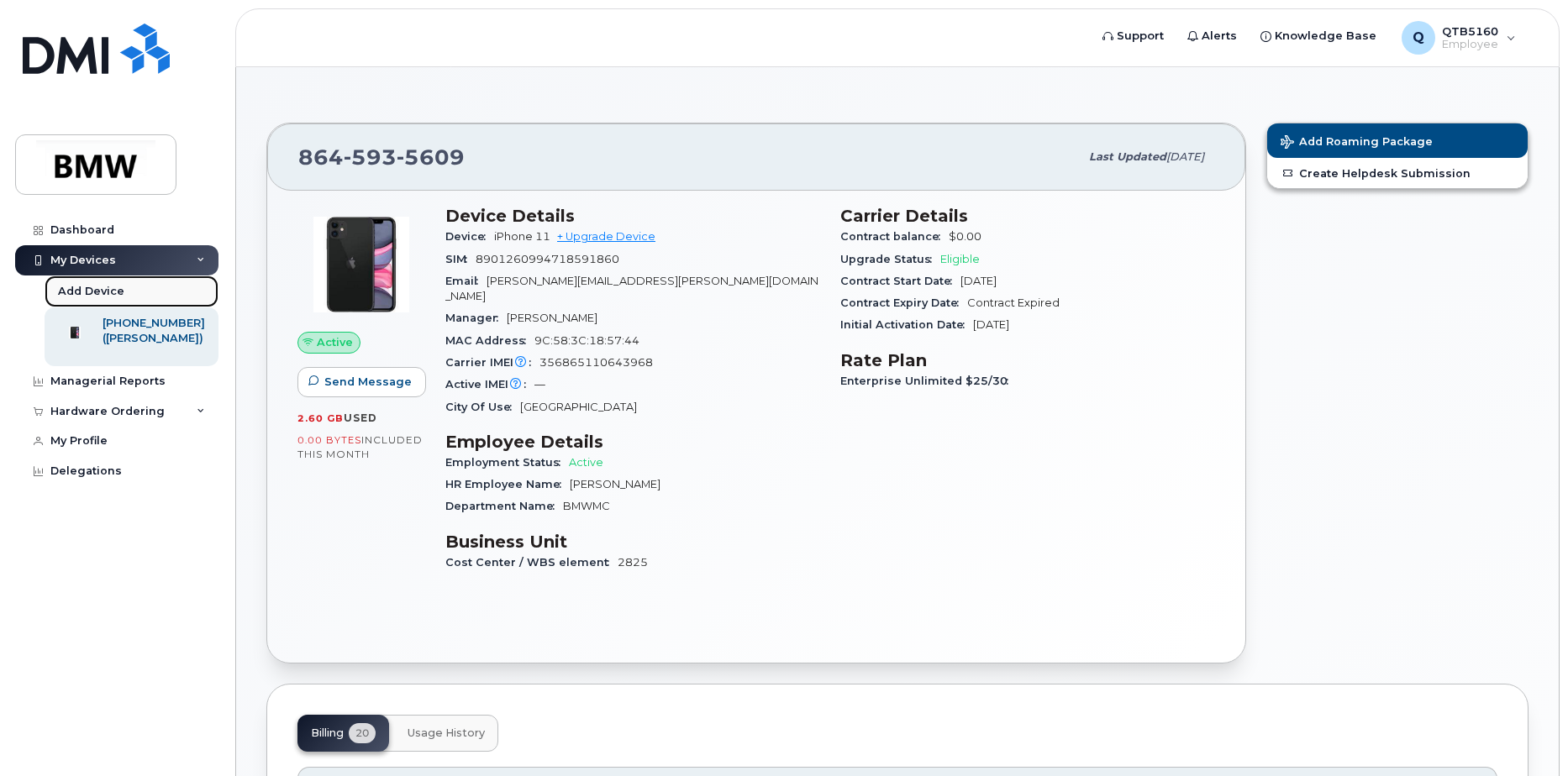
click at [77, 287] on div "Add Device" at bounding box center [91, 291] width 66 height 15
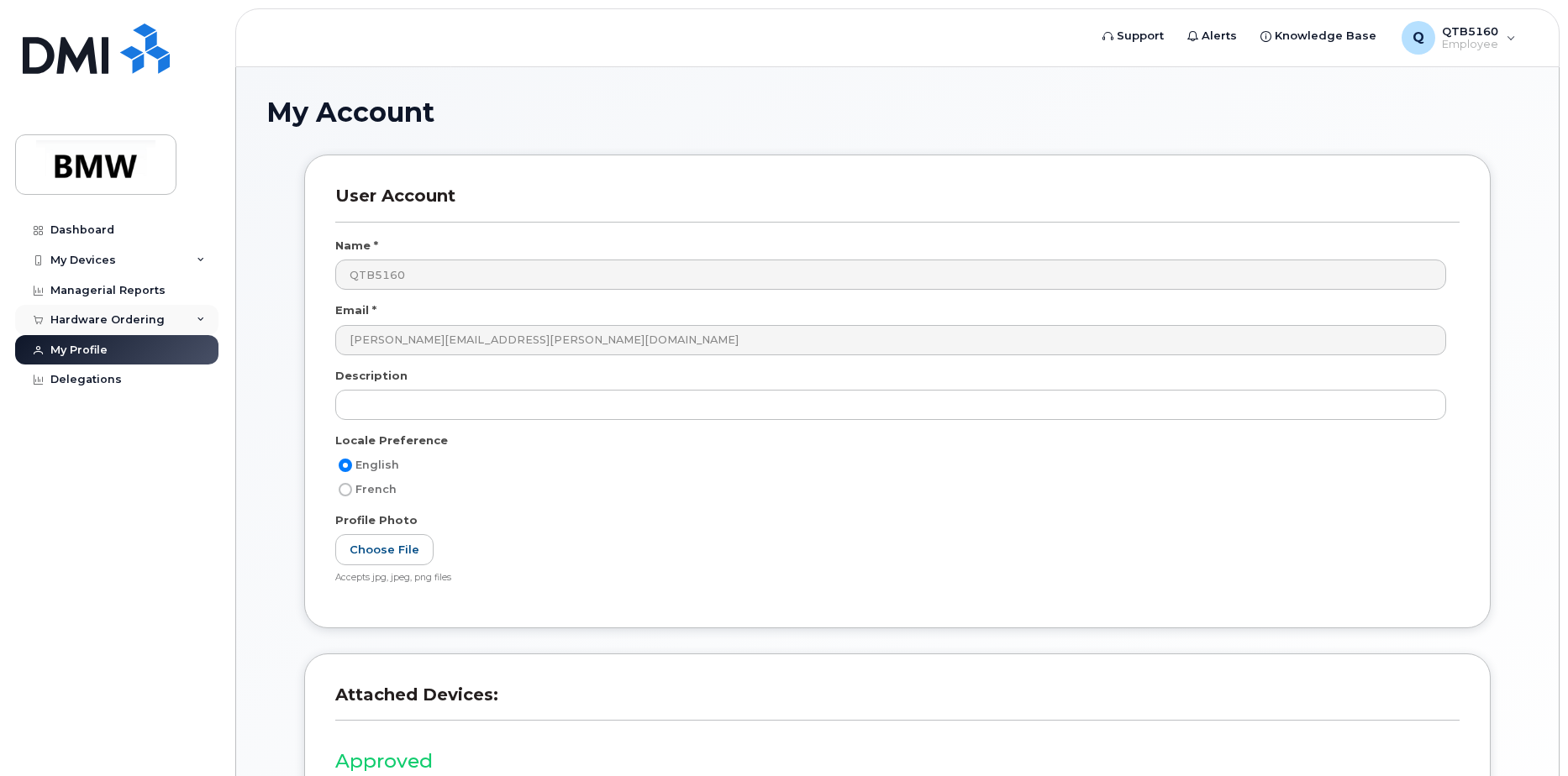
click at [178, 324] on div "Hardware Ordering" at bounding box center [117, 319] width 204 height 30
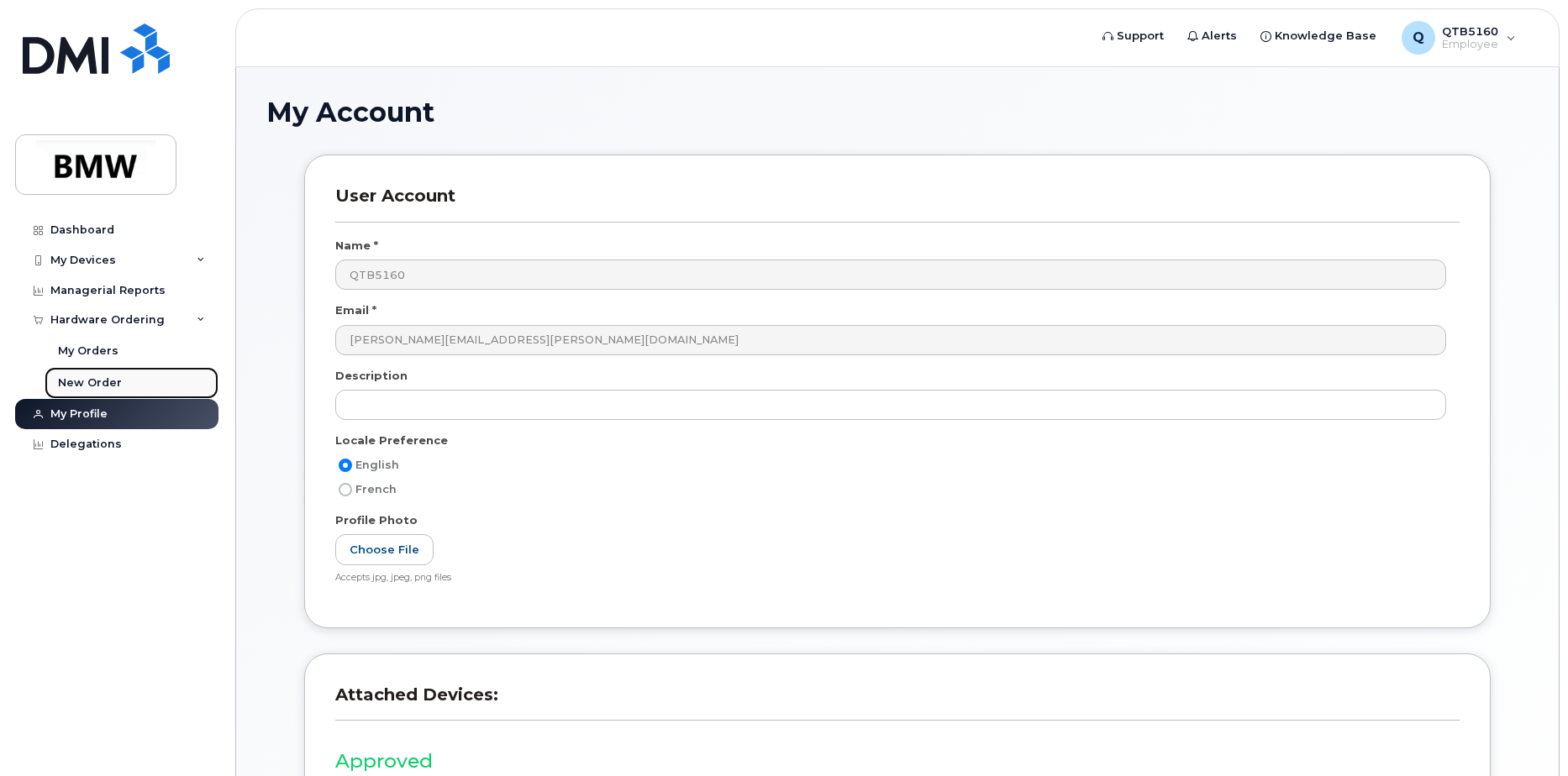
click at [92, 379] on div "New Order" at bounding box center [90, 383] width 64 height 15
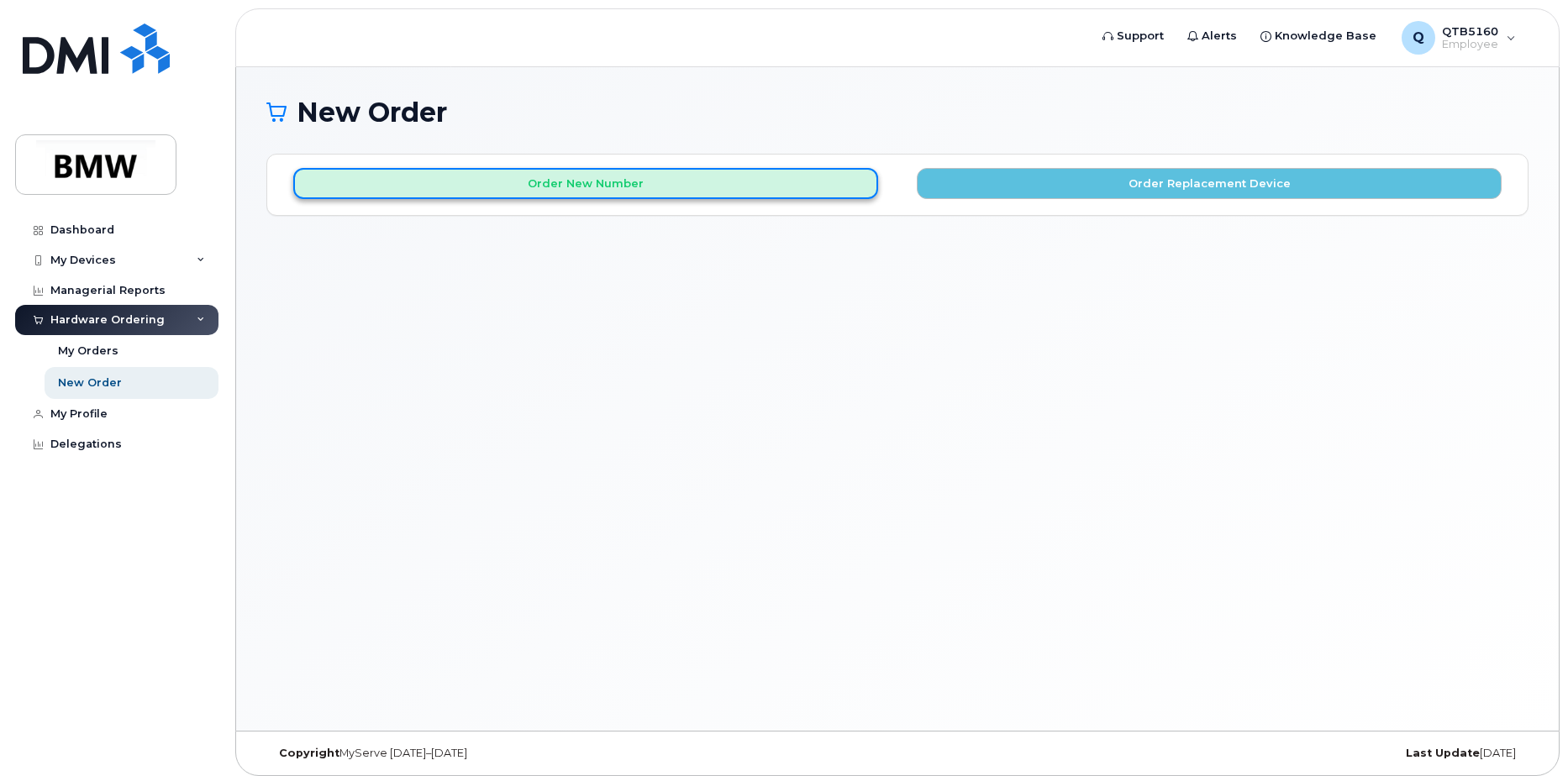
click at [681, 181] on button "Order New Number" at bounding box center [585, 184] width 585 height 31
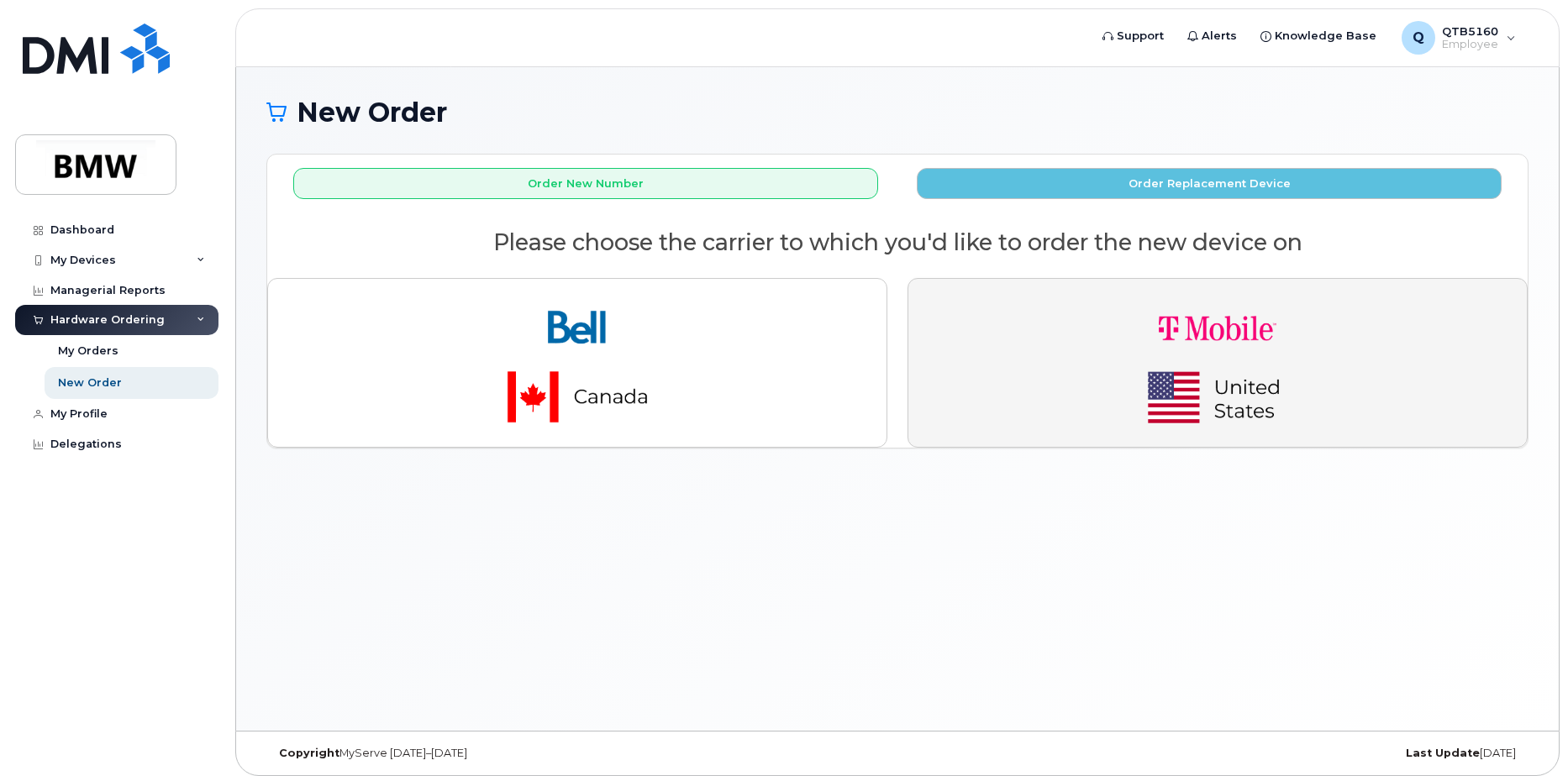
click at [1186, 323] on img "button" at bounding box center [1218, 362] width 236 height 141
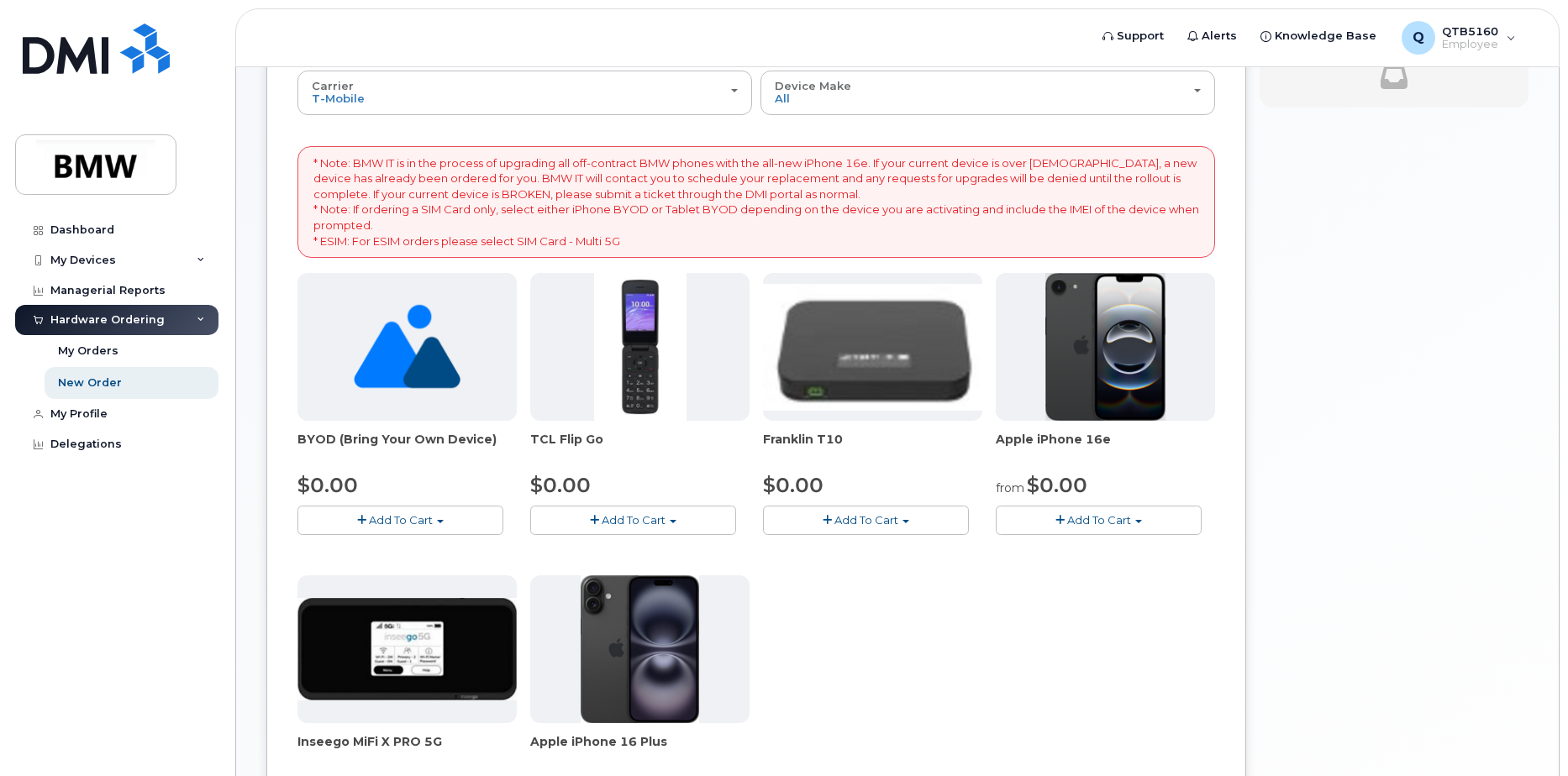
scroll to position [252, 0]
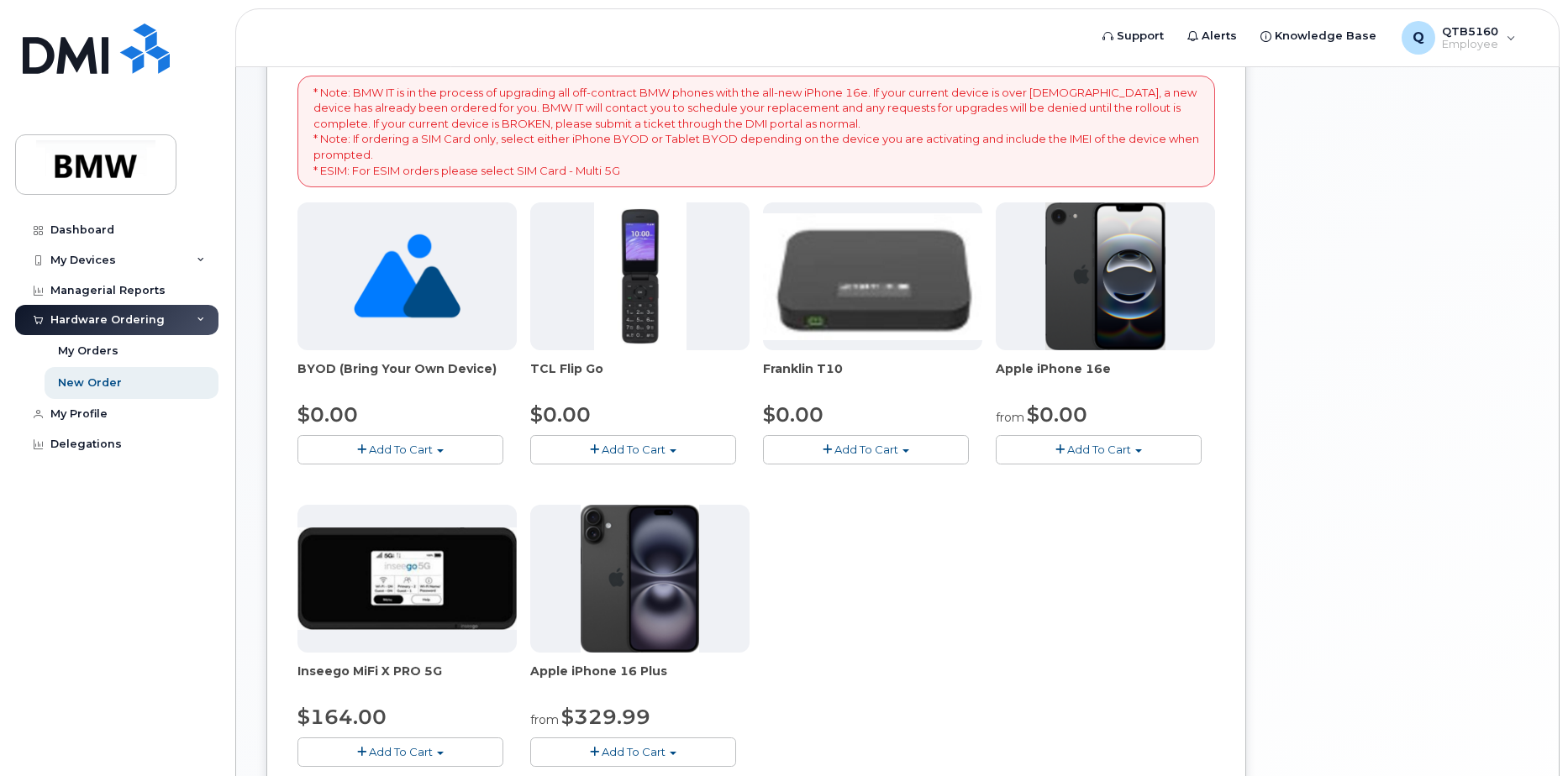
click at [1136, 451] on span "button" at bounding box center [1138, 451] width 6 height 4
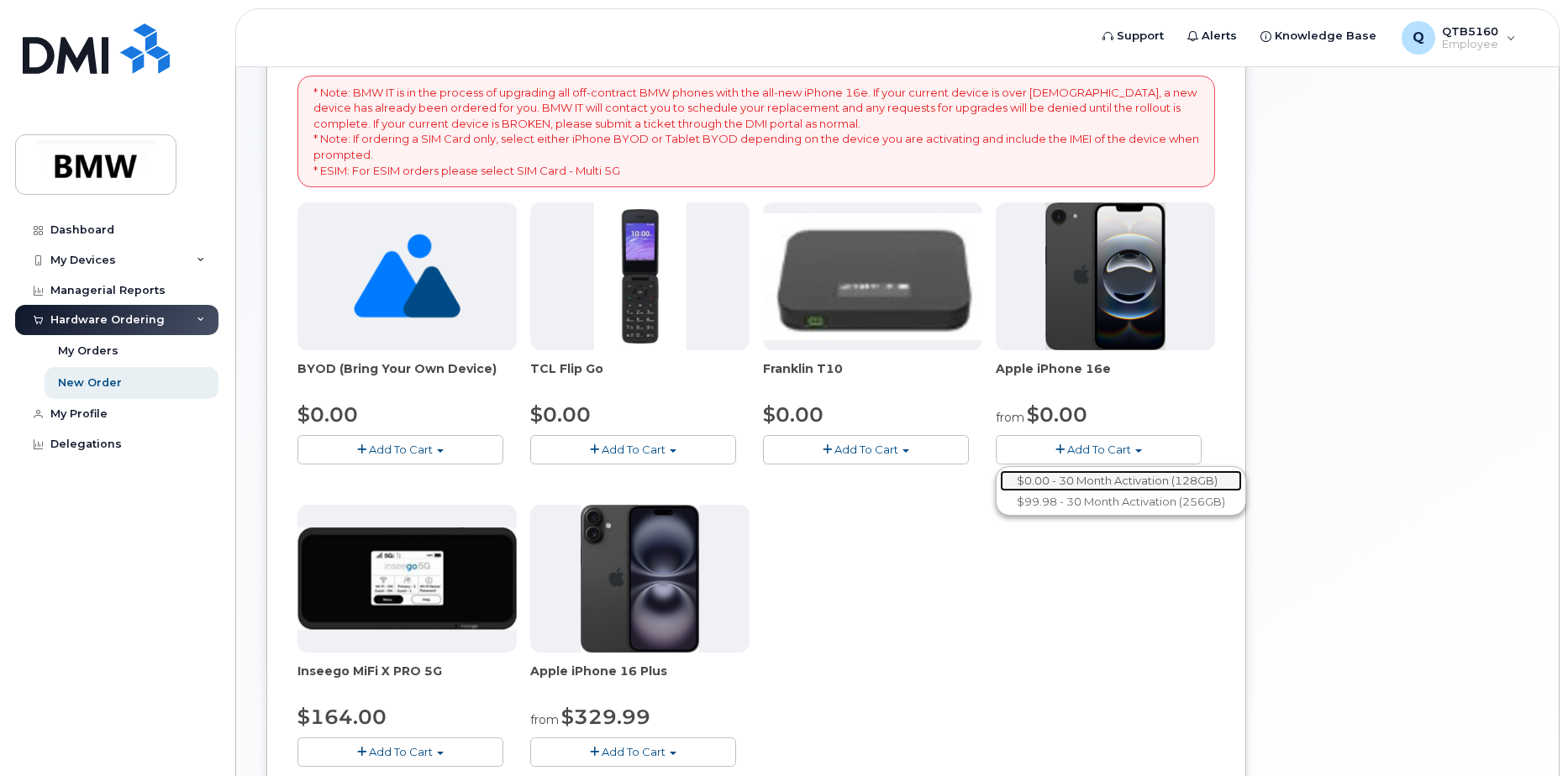
click at [1117, 479] on link "$0.00 - 30 Month Activation (128GB)" at bounding box center [1121, 480] width 242 height 21
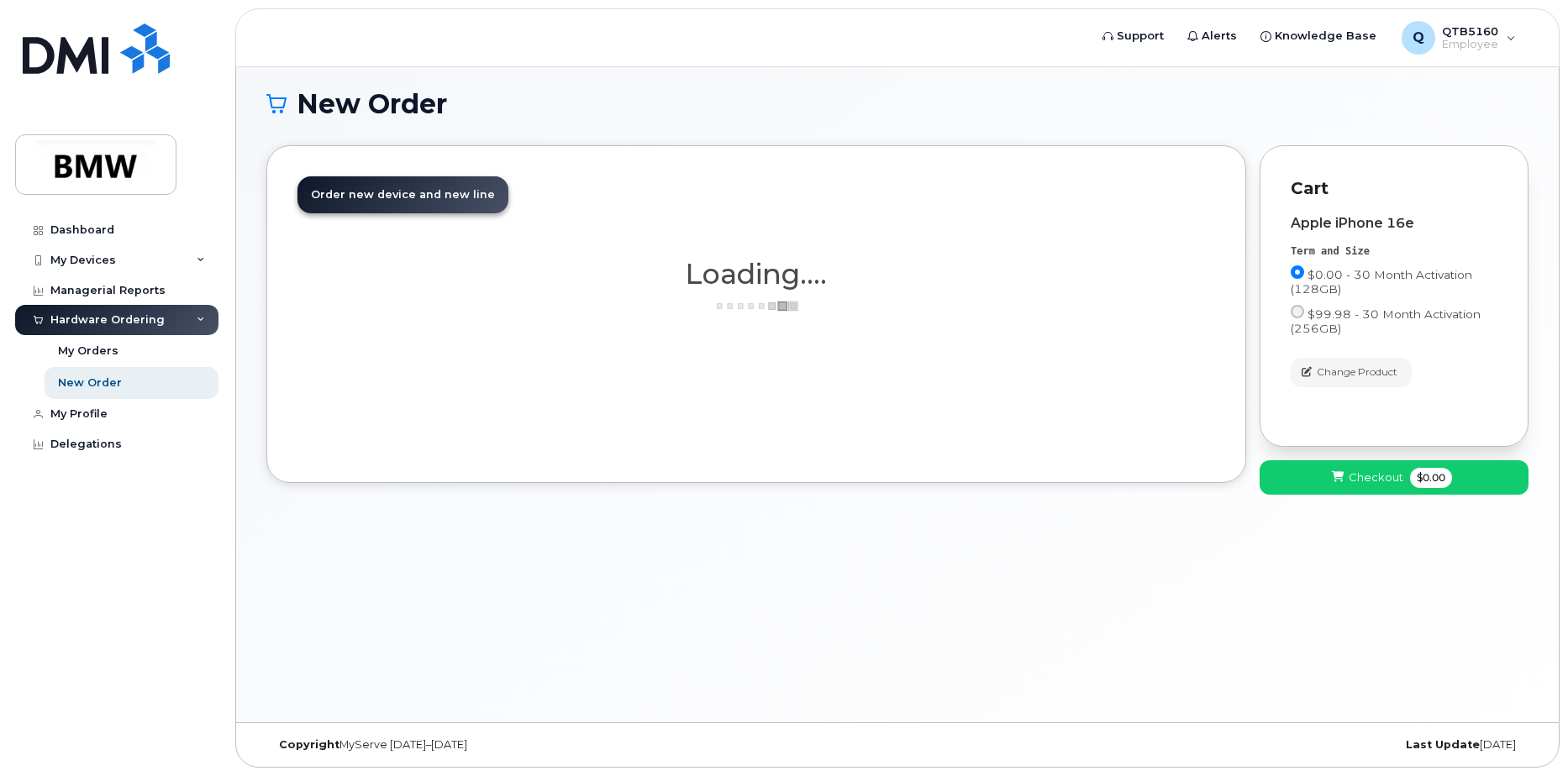
scroll to position [8, 0]
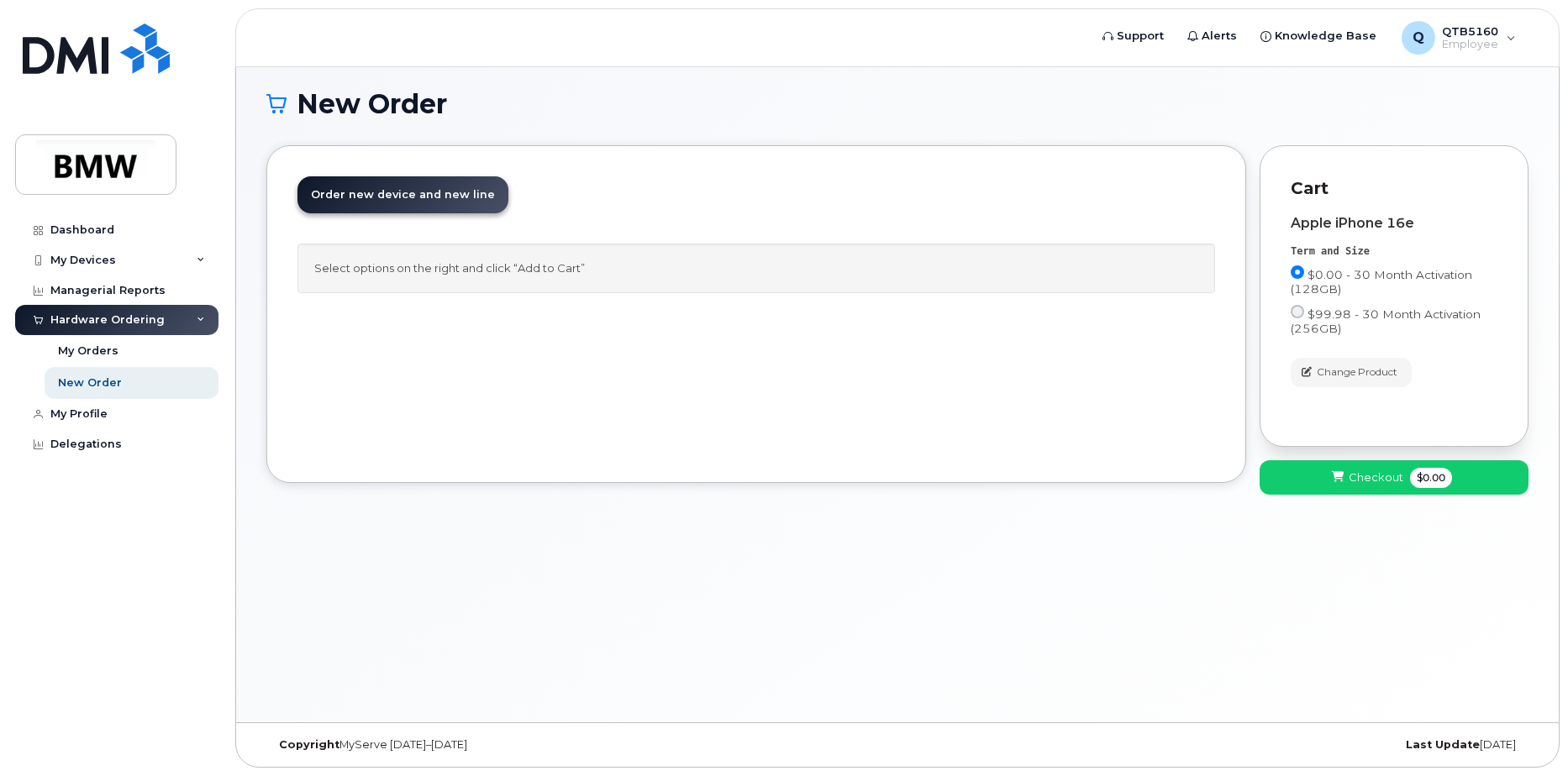
click at [450, 184] on link "Order new device and new line Order new device for existing or suspended line O…" at bounding box center [403, 195] width 211 height 37
click at [1303, 273] on input "$0.00 - 30 Month Activation (128GB)" at bounding box center [1298, 272] width 14 height 14
click at [1299, 274] on input "$0.00 - 30 Month Activation (128GB)" at bounding box center [1298, 272] width 14 height 14
click at [1295, 272] on input "$0.00 - 30 Month Activation (128GB)" at bounding box center [1298, 272] width 14 height 14
click at [1290, 313] on div "Cart Apple iPhone 16e Term and Size $0.00 - 30 Month Activation (128GB) $99.98 …" at bounding box center [1394, 297] width 269 height 302
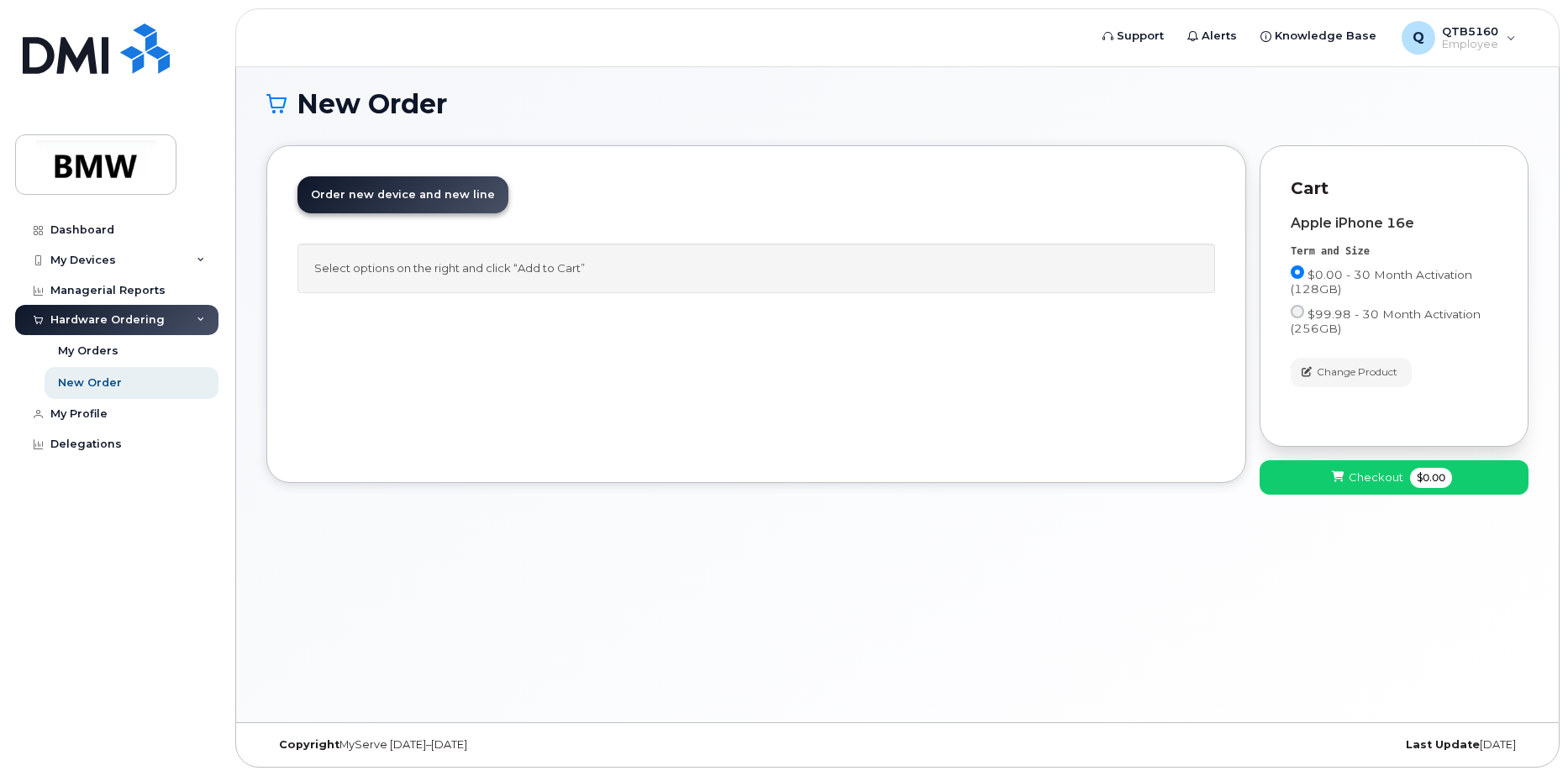
click at [360, 181] on link "Order new device and new line Order new device for existing or suspended line O…" at bounding box center [403, 195] width 211 height 37
click at [92, 379] on div "New Order" at bounding box center [90, 383] width 64 height 15
click at [91, 378] on div "New Order" at bounding box center [90, 383] width 64 height 15
click at [622, 295] on div "All new mobile devices come with Selected device does not include Wall Charger …" at bounding box center [756, 277] width 918 height 66
click at [360, 194] on span "Order new device and new line" at bounding box center [403, 195] width 184 height 13
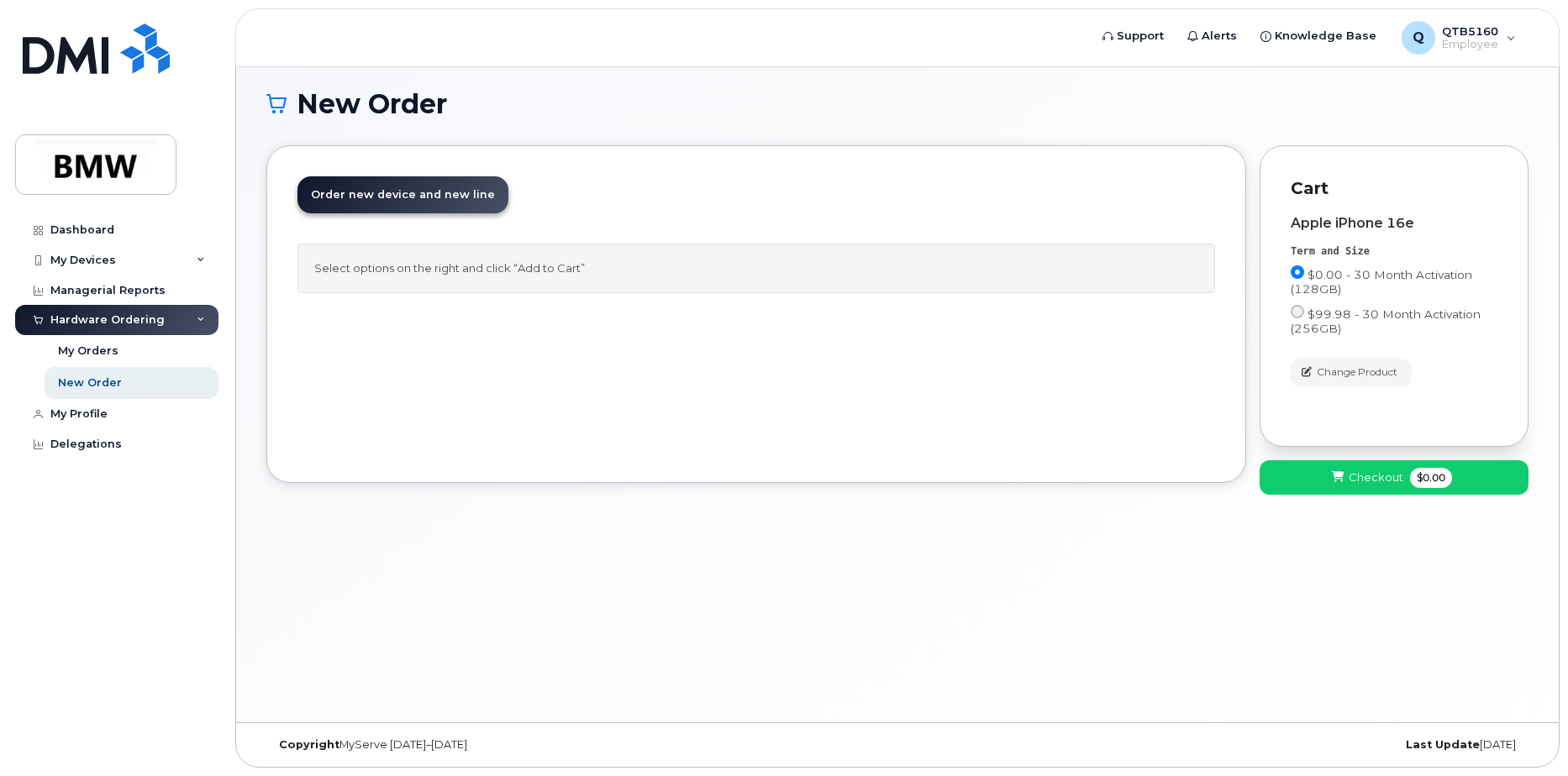
drag, startPoint x: 436, startPoint y: 280, endPoint x: 450, endPoint y: 280, distance: 14.0
click at [440, 280] on div "Select options on the right and click “Add to Cart”" at bounding box center [756, 268] width 918 height 49
drag, startPoint x: 450, startPoint y: 280, endPoint x: 936, endPoint y: 277, distance: 486.0
click at [754, 275] on div "Select options on the right and click “Add to Cart”" at bounding box center [756, 268] width 918 height 49
drag, startPoint x: 1275, startPoint y: 235, endPoint x: 1264, endPoint y: 247, distance: 16.3
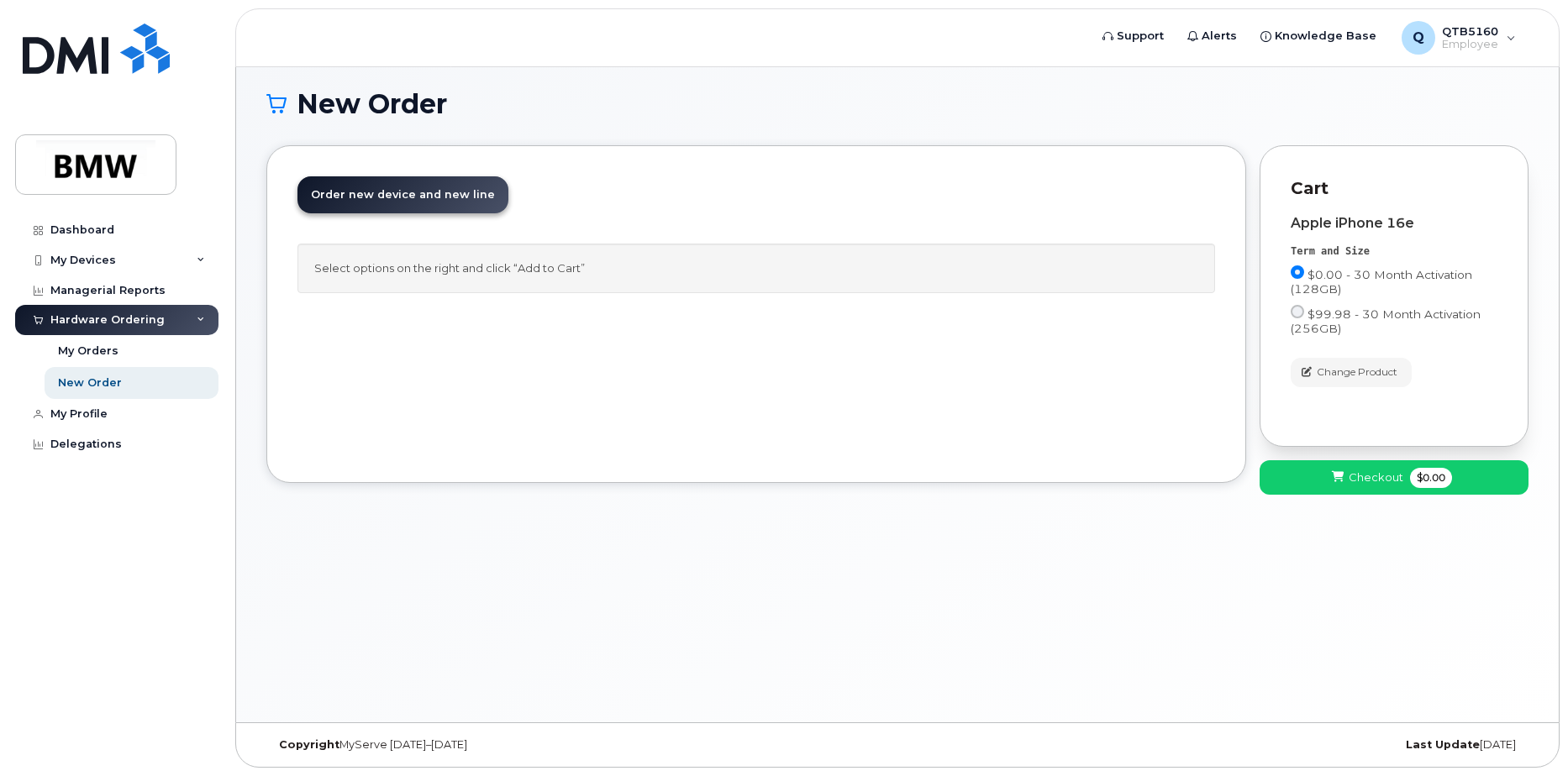
click at [1270, 236] on div "Cart Apple iPhone 16e Term and Size $0.00 - 30 Month Activation (128GB) $99.98 …" at bounding box center [1394, 297] width 269 height 302
click at [1371, 482] on span "Checkout" at bounding box center [1376, 478] width 55 height 16
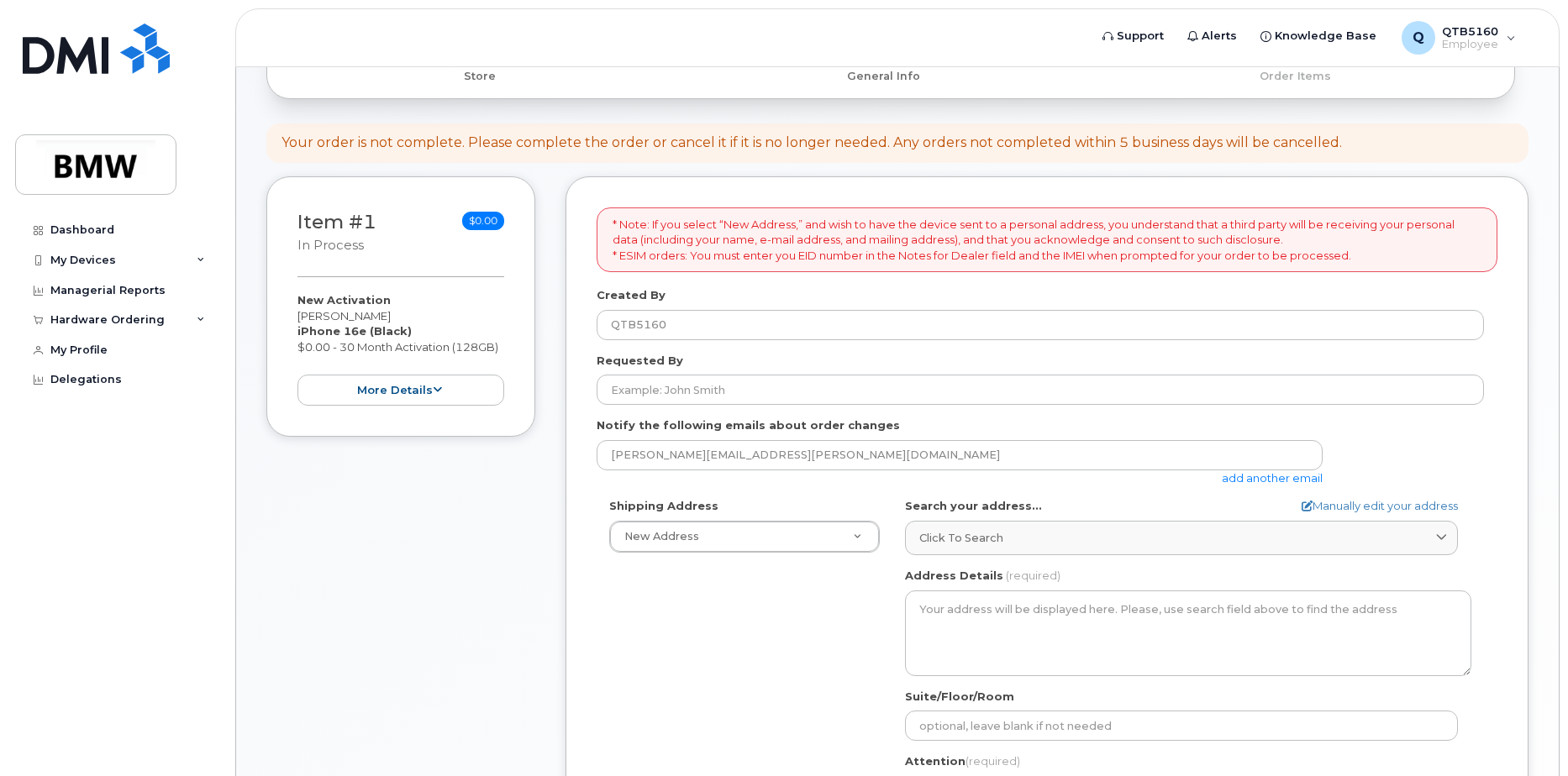
scroll to position [168, 0]
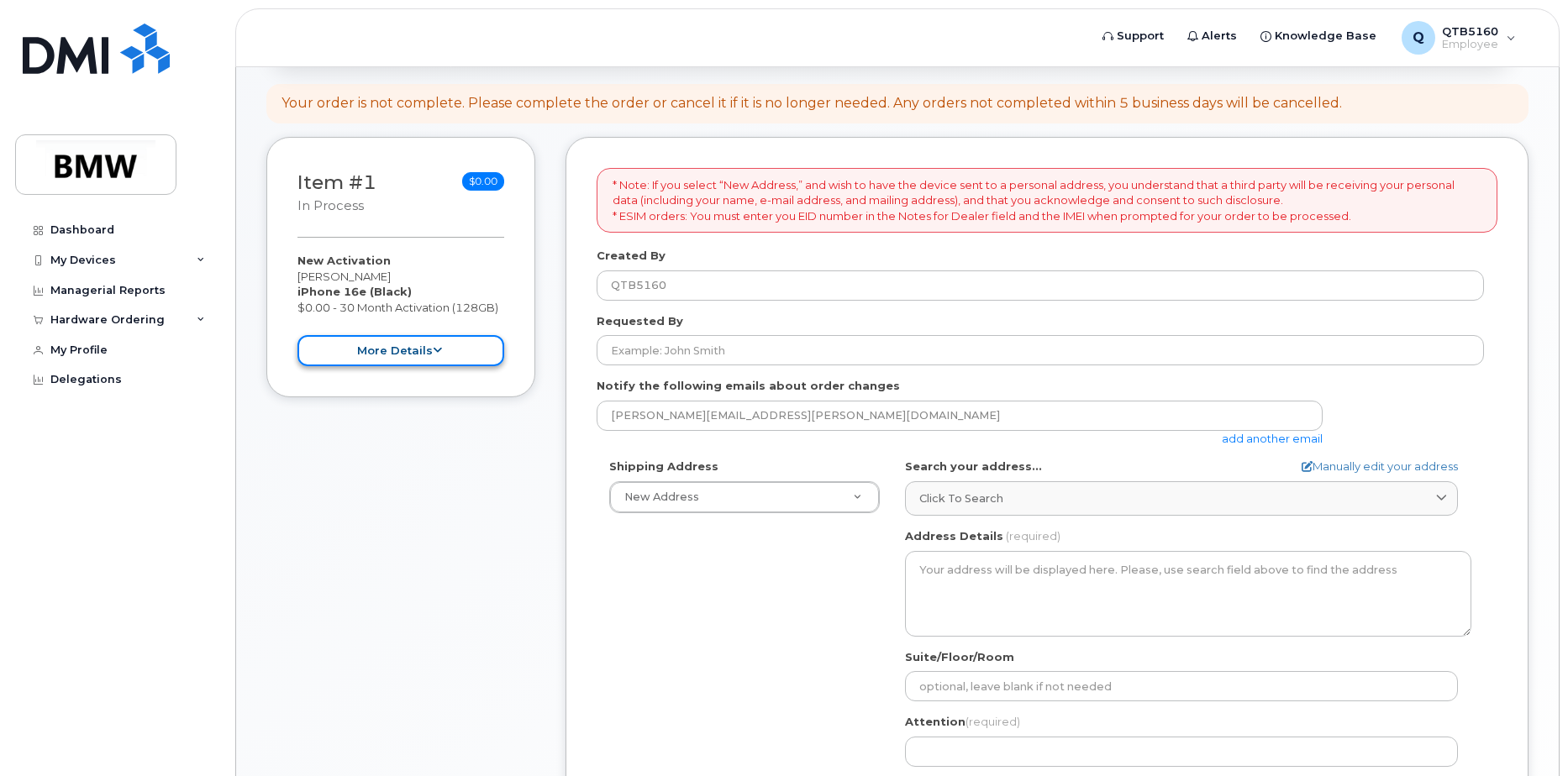
click at [463, 357] on button "more details" at bounding box center [400, 351] width 207 height 31
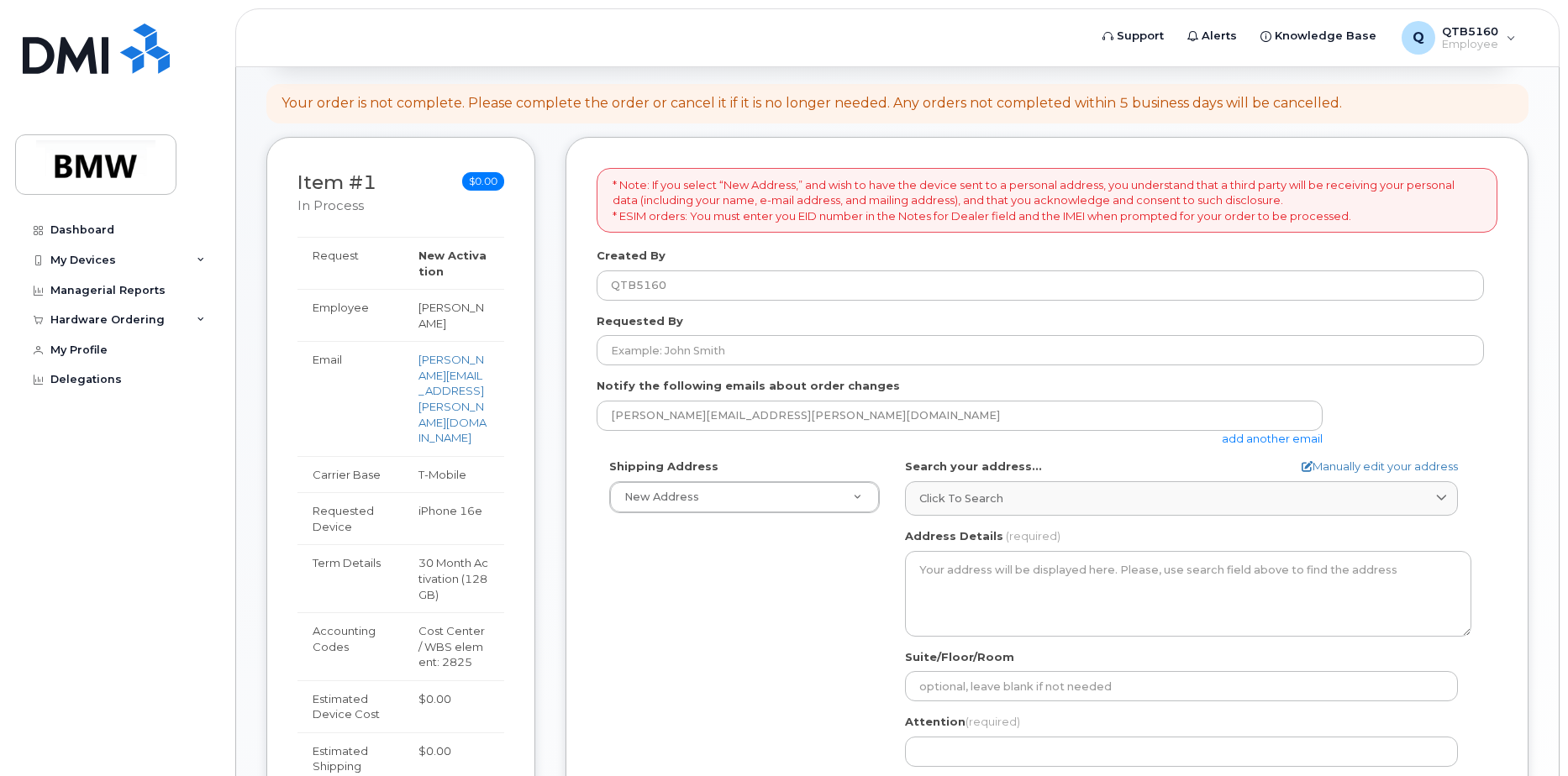
click at [556, 354] on div "Item #1 in process $0.00 New Activation [PERSON_NAME] iPhone 16e (Black) $0.00 …" at bounding box center [897, 586] width 1262 height 898
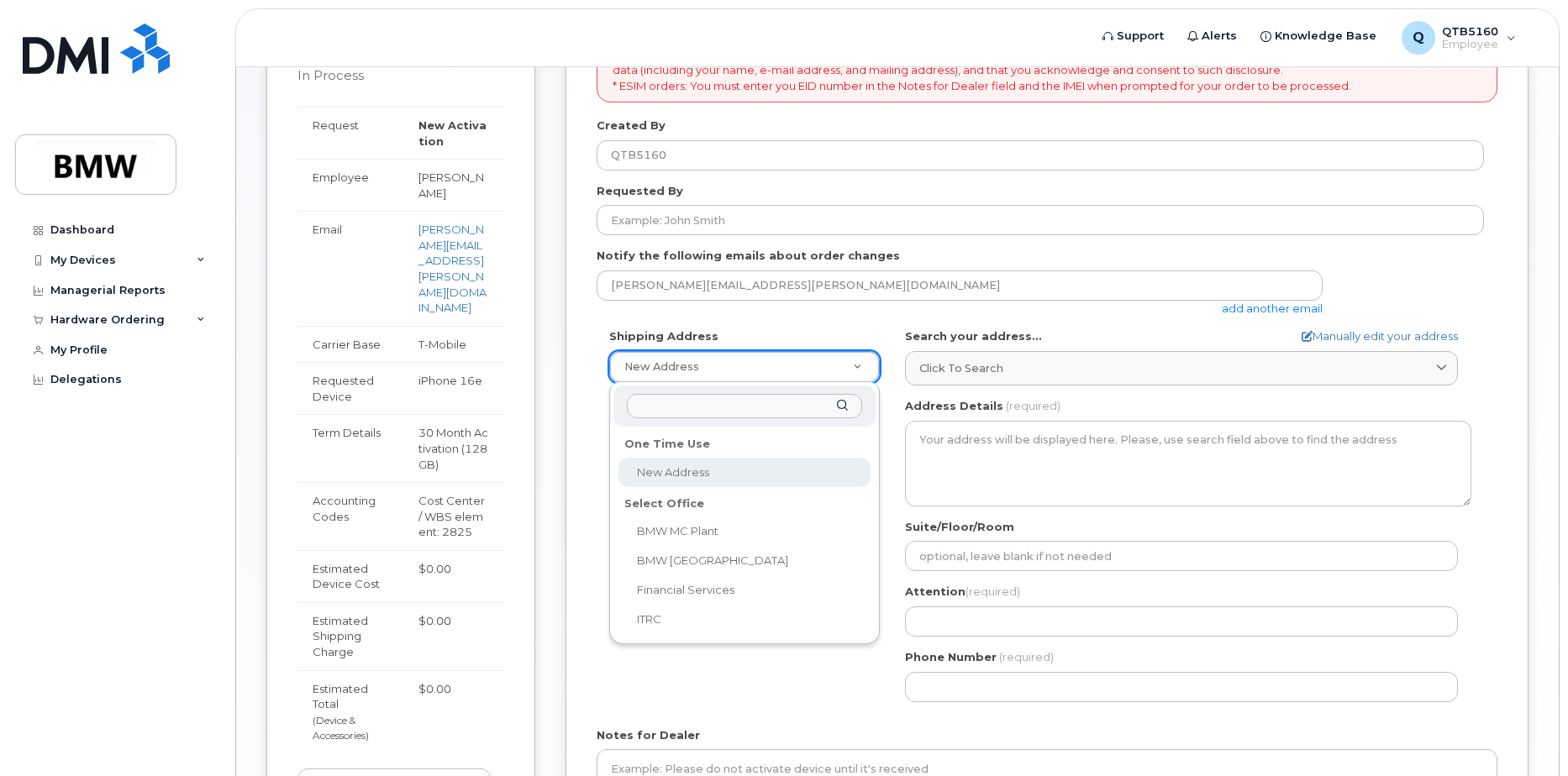
scroll to position [336, 0]
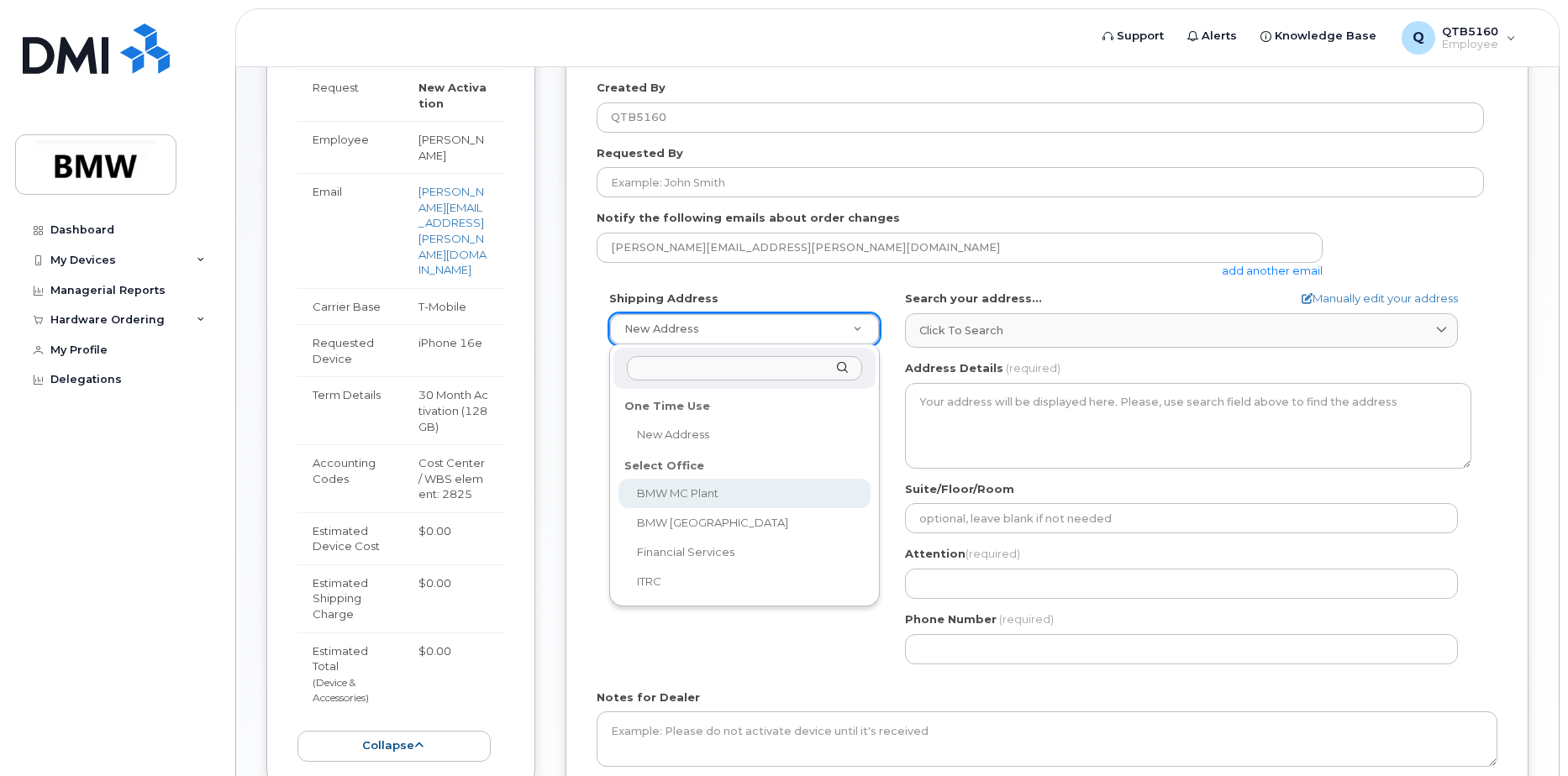
select select
type textarea "1400 Highway 101 S GREER SC 29651-6731 UNITED STATES Greer South Carolina 29651…"
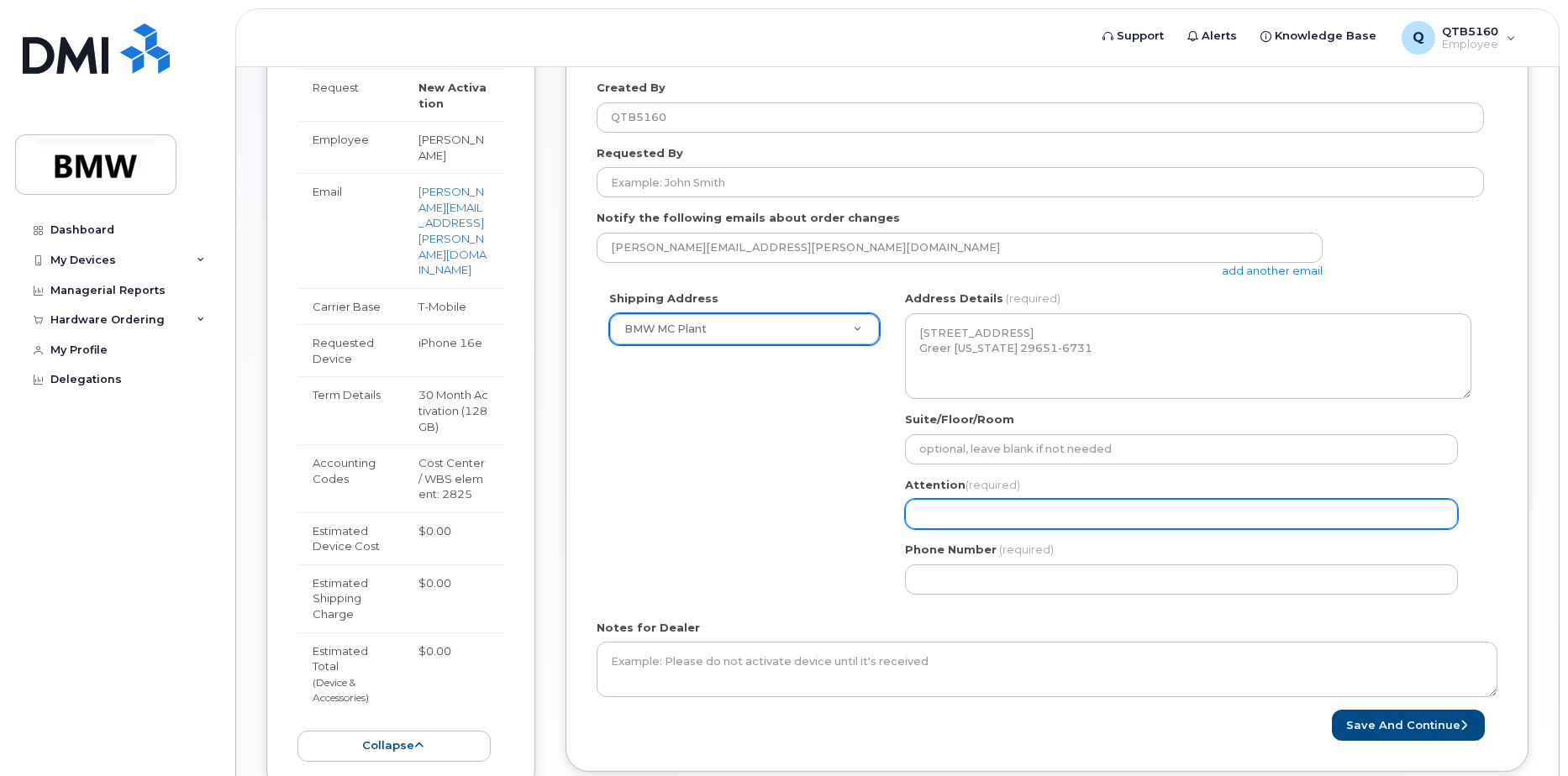
click at [954, 512] on input "Attention (required)" at bounding box center [1182, 514] width 553 height 30
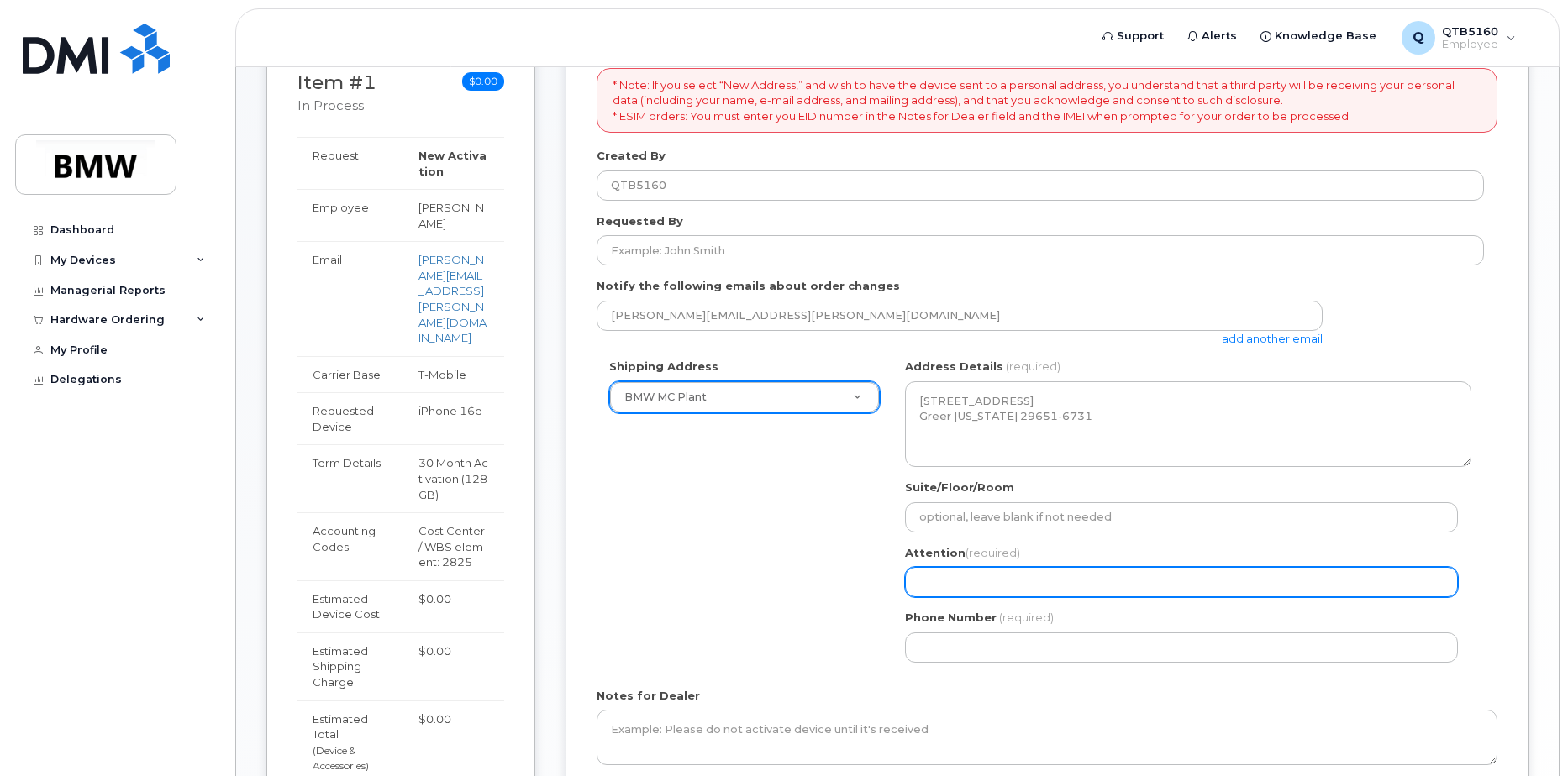
scroll to position [0, 0]
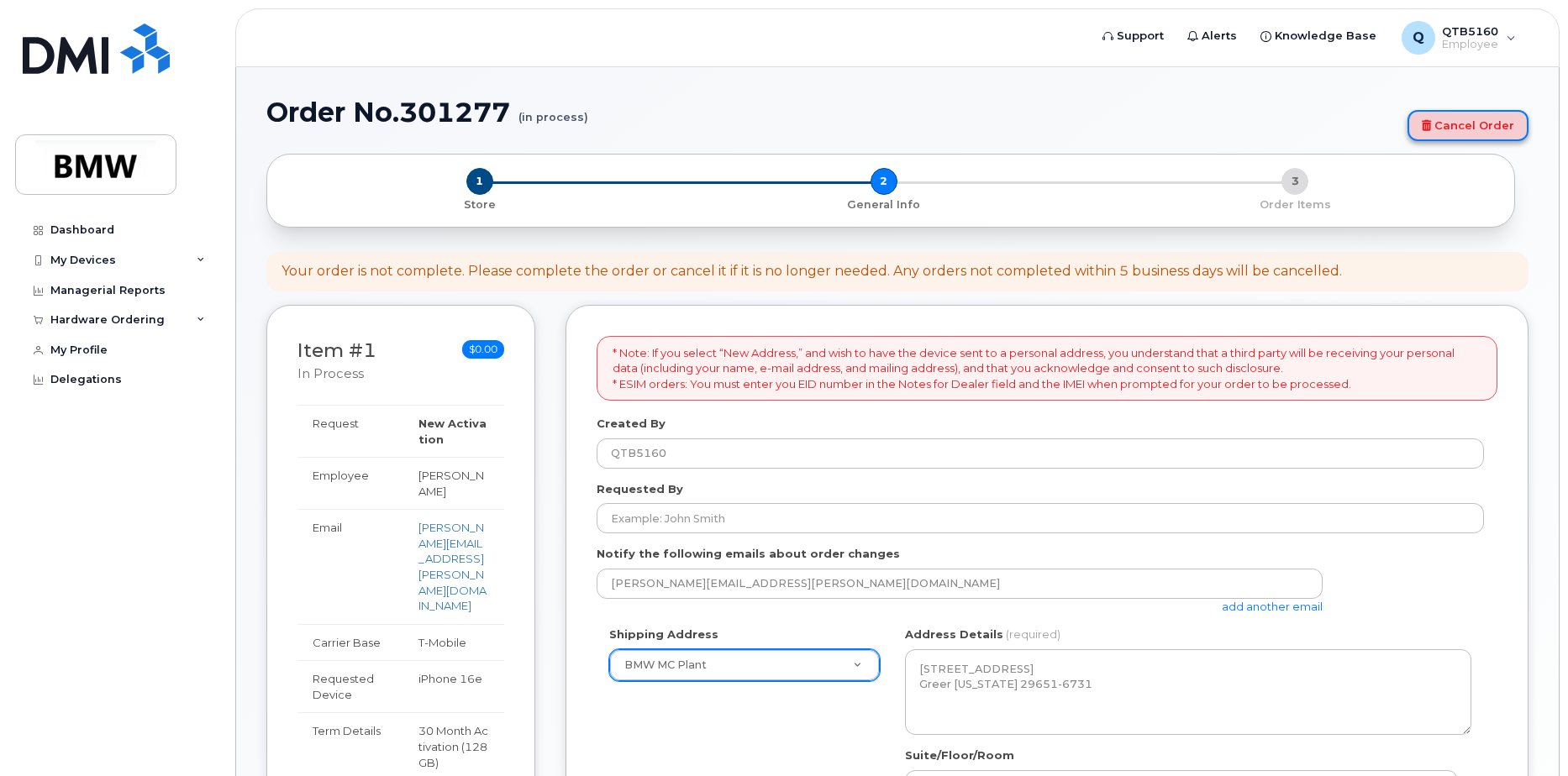
click at [1442, 136] on link "Cancel Order" at bounding box center [1468, 126] width 121 height 31
